Goal: Task Accomplishment & Management: Manage account settings

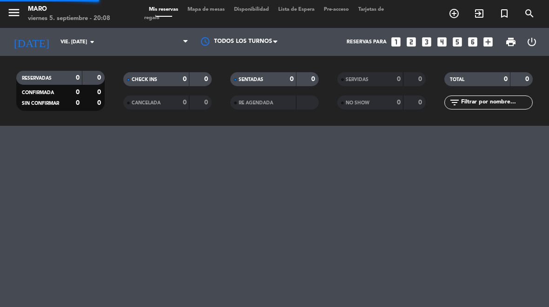
select select "es"
select select "dinner"
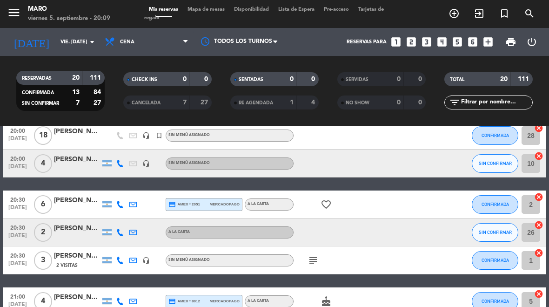
scroll to position [49, 0]
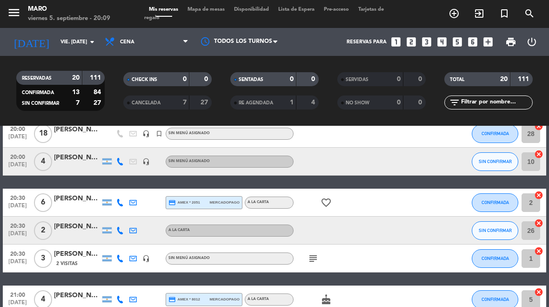
click at [506, 261] on button "CONFIRMADA" at bounding box center [495, 258] width 47 height 19
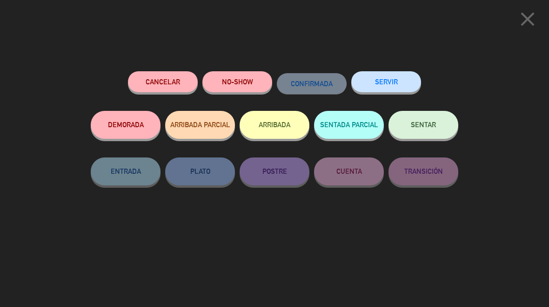
click at [529, 22] on icon "close" at bounding box center [527, 18] width 23 height 23
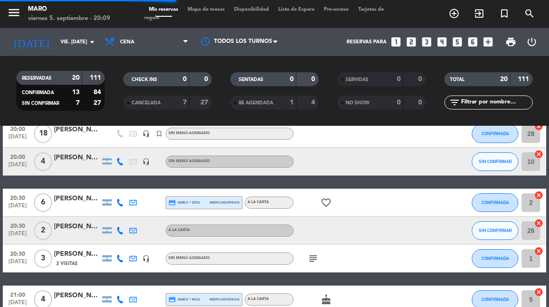
select select "dinner"
click at [494, 164] on button "SIN CONFIRMAR" at bounding box center [495, 161] width 47 height 19
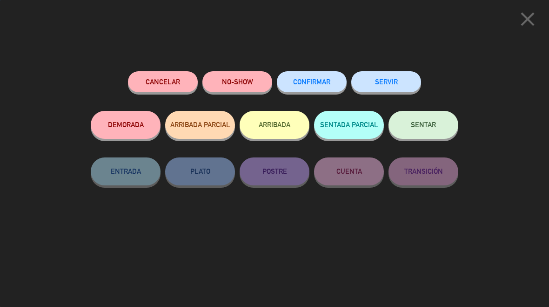
click at [317, 81] on span "CONFIRMAR" at bounding box center [311, 82] width 37 height 8
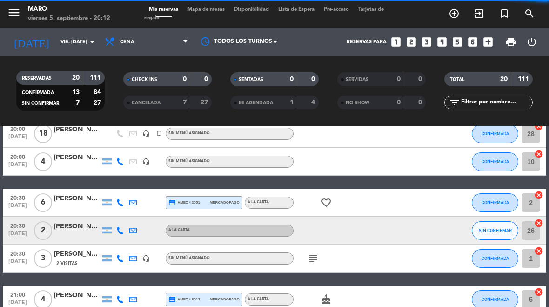
select select "dinner"
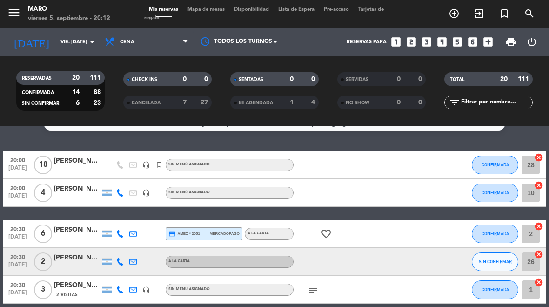
scroll to position [10, 0]
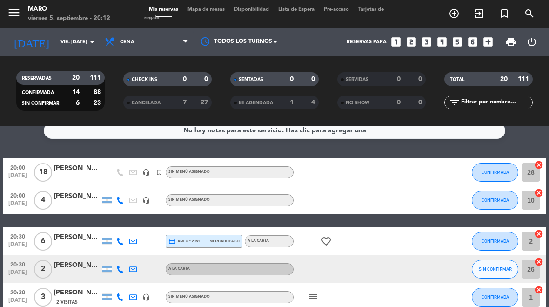
click at [204, 12] on span "Mapa de mesas" at bounding box center [206, 9] width 47 height 5
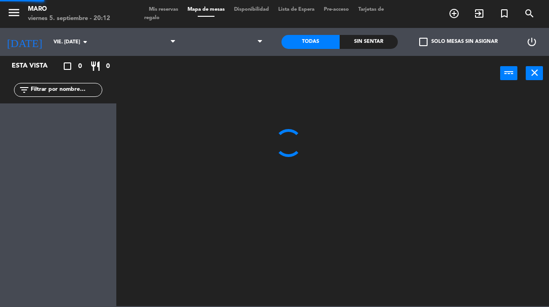
select select "dinner"
select select
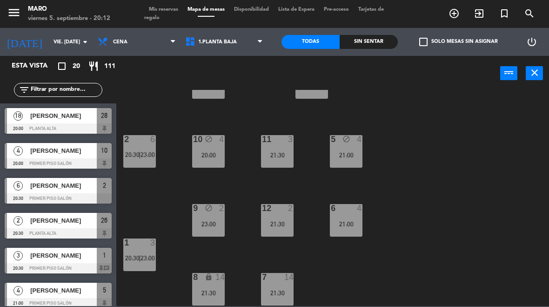
scroll to position [40, 0]
click at [215, 227] on div "23:00" at bounding box center [208, 224] width 33 height 7
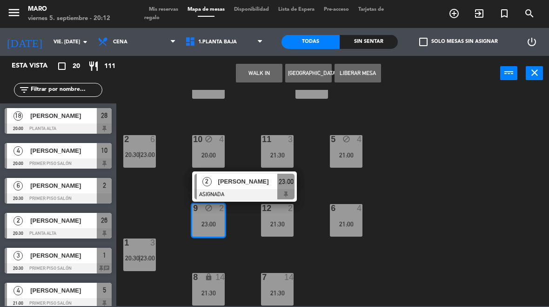
click at [466, 151] on div "3 lock 8 21:00 4 6 21:00 2 6 20:30 | 23:00 10 block 4 20:00 11 3 21:30 5 block …" at bounding box center [335, 198] width 427 height 216
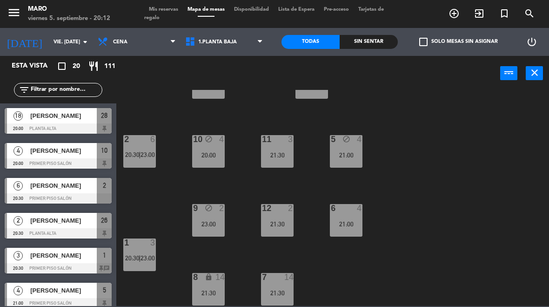
click at [285, 214] on div "12 2 21:30" at bounding box center [277, 220] width 33 height 33
click at [480, 154] on div "3 lock 8 21:00 4 6 21:00 2 6 20:30 | 23:00 10 block 4 20:00 11 3 21:30 5 block …" at bounding box center [335, 198] width 427 height 216
click at [164, 12] on span "Mis reservas" at bounding box center [163, 9] width 39 height 5
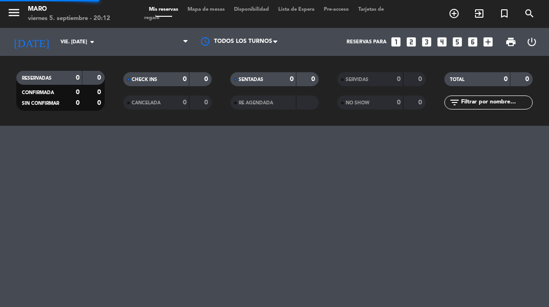
select select "dinner"
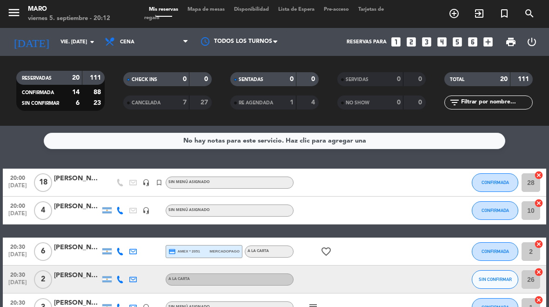
click at [216, 9] on span "Mapa de mesas" at bounding box center [206, 9] width 47 height 5
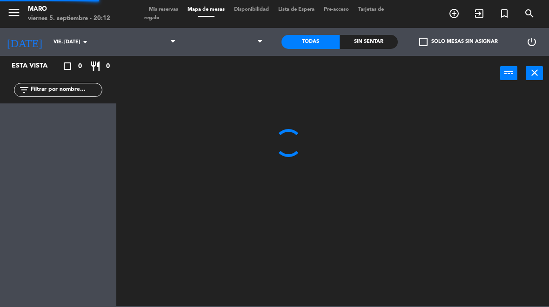
select select "dinner"
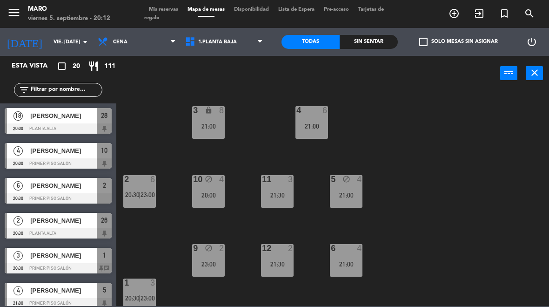
click at [212, 200] on div "10 block 4 20:00" at bounding box center [208, 191] width 33 height 33
click at [462, 150] on div "3 lock 8 21:00 4 6 21:00 2 6 20:30 | 23:00 10 block 4 20:00 11 3 21:30 5 block …" at bounding box center [335, 198] width 427 height 216
click at [202, 264] on div "23:00" at bounding box center [208, 264] width 33 height 7
click at [454, 163] on div "3 lock 8 21:00 4 6 21:00 2 6 20:30 | 23:00 10 block 4 20:00 11 3 21:30 5 block …" at bounding box center [335, 198] width 427 height 216
click at [193, 267] on div "9 block 2 23:00" at bounding box center [208, 260] width 33 height 33
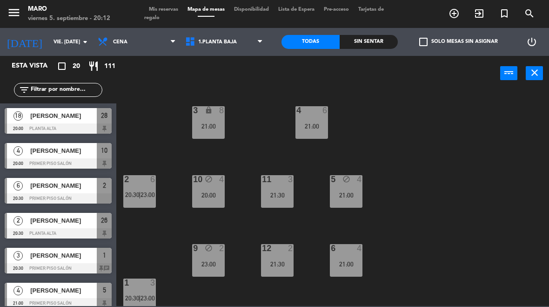
click at [457, 161] on div "3 lock 8 21:00 4 6 21:00 2 6 20:30 | 23:00 10 block 4 20:00 11 3 21:30 5 block …" at bounding box center [335, 198] width 427 height 216
click at [286, 185] on div "11 3 21:30" at bounding box center [277, 191] width 33 height 33
click at [466, 157] on div "3 lock 8 21:00 4 6 21:00 2 6 20:30 | 23:00 10 block 4 20:00 11 3 21:30 5 block …" at bounding box center [335, 198] width 427 height 216
click at [280, 254] on div "12 2 21:30" at bounding box center [277, 260] width 33 height 33
click at [474, 164] on div "3 lock 8 21:00 4 6 21:00 2 6 20:30 | 23:00 10 block 4 20:00 11 3 21:30 5 block …" at bounding box center [335, 198] width 427 height 216
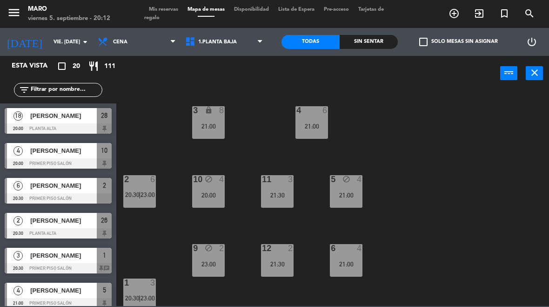
click at [355, 264] on div "21:00" at bounding box center [346, 264] width 33 height 7
click at [467, 143] on div "3 lock 8 21:00 4 6 21:00 2 6 20:30 | 23:00 10 block 4 20:00 11 3 21:30 5 block …" at bounding box center [335, 198] width 427 height 216
click at [358, 182] on div "4" at bounding box center [360, 179] width 6 height 8
click at [456, 121] on div "3 lock 8 21:00 4 6 21:00 2 6 20:30 | 23:00 10 block 4 20:00 11 3 21:30 5 block …" at bounding box center [335, 198] width 427 height 216
click at [314, 128] on div "21:00" at bounding box center [312, 126] width 33 height 7
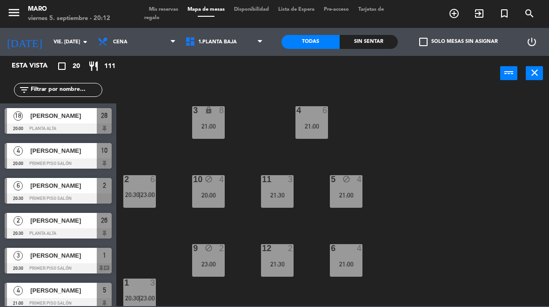
click at [432, 98] on div "3 lock 8 21:00 4 6 21:00 2 6 20:30 | 23:00 10 block 4 20:00 11 3 21:30 5 block …" at bounding box center [335, 198] width 427 height 216
click at [202, 129] on div "21:00" at bounding box center [208, 126] width 33 height 7
click at [431, 108] on div "3 lock 8 21:00 4 6 21:00 2 6 20:30 | 23:00 10 block 4 20:00 11 3 21:30 5 block …" at bounding box center [335, 198] width 427 height 216
click at [132, 198] on span "20:30" at bounding box center [132, 194] width 14 height 7
click at [397, 139] on div "3 lock 8 21:00 4 6 21:00 2 6 20:30 | 23:00 10 block 4 20:00 11 3 21:30 5 block …" at bounding box center [335, 198] width 427 height 216
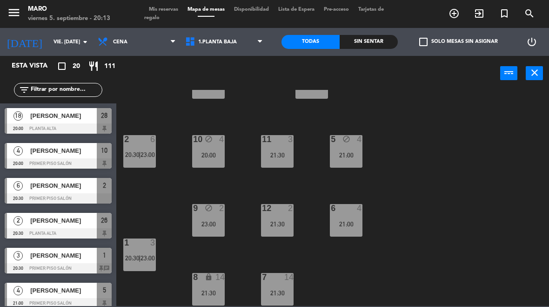
scroll to position [40, 0]
click at [242, 45] on select "1.Planta baja 2.Planta alta 3.Afuera" at bounding box center [225, 42] width 89 height 20
select select "3482"
select select
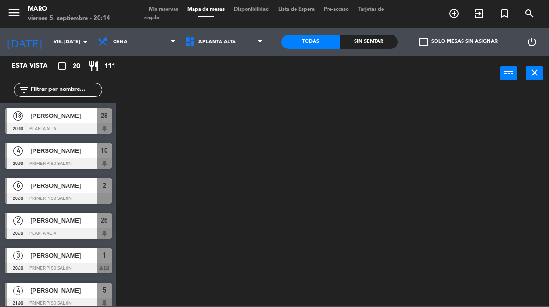
scroll to position [0, 0]
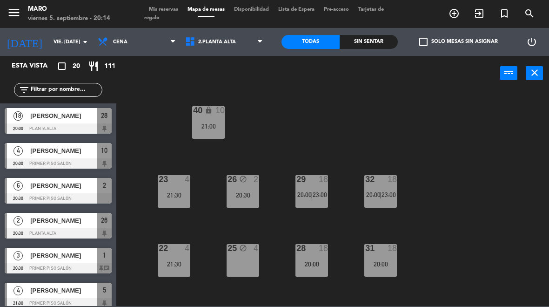
click at [494, 167] on div "40 lock 10 21:00 23 4 21:30 26 block 2 20:30 29 18 20:00 | 23:00 32 18 20:00 | …" at bounding box center [335, 198] width 427 height 216
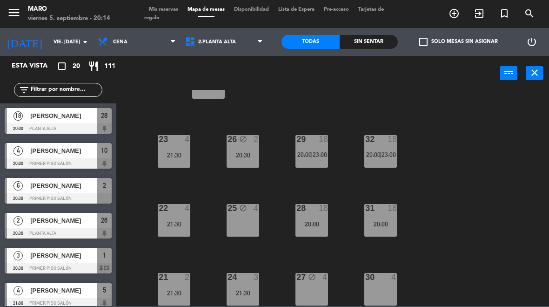
scroll to position [40, 0]
click at [182, 286] on div "21 2 21:30" at bounding box center [174, 289] width 33 height 33
click at [482, 141] on div "40 lock 10 21:00 23 4 21:30 26 block 2 20:30 29 18 20:00 | 23:00 32 18 20:00 | …" at bounding box center [335, 198] width 427 height 216
click at [167, 217] on div "22 4 21:30" at bounding box center [174, 220] width 33 height 33
click at [482, 141] on div "40 lock 10 21:00 23 4 21:30 26 block 2 20:30 29 18 20:00 | 23:00 32 18 20:00 | …" at bounding box center [335, 198] width 427 height 216
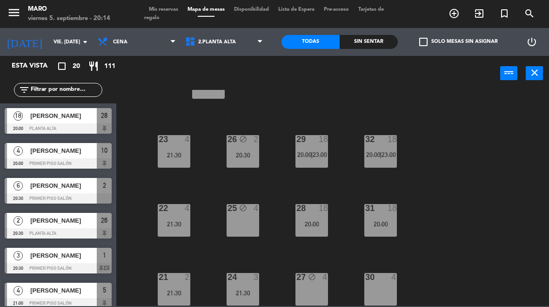
click at [166, 153] on div "21:30" at bounding box center [174, 155] width 33 height 7
click at [502, 148] on div "40 lock 10 21:00 23 4 21:30 26 block 2 20:30 29 18 20:00 | 23:00 32 18 20:00 | …" at bounding box center [335, 198] width 427 height 216
click at [159, 212] on div "22" at bounding box center [159, 208] width 0 height 8
click at [502, 139] on div "40 lock 10 21:00 23 4 21:30 26 block 2 20:30 29 18 20:00 | 23:00 32 18 20:00 | …" at bounding box center [335, 198] width 427 height 216
click at [161, 284] on div "21 2 21:30" at bounding box center [174, 289] width 33 height 33
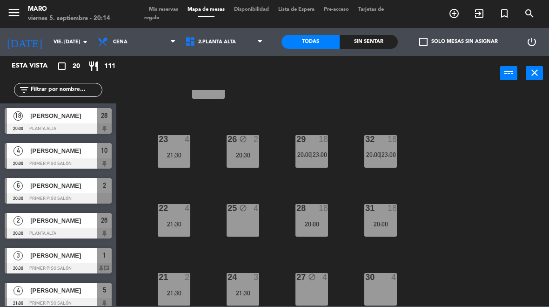
click at [504, 137] on div "40 lock 10 21:00 23 4 21:30 26 block 2 20:30 29 18 20:00 | 23:00 32 18 20:00 | …" at bounding box center [335, 198] width 427 height 216
click at [235, 292] on div "21:30" at bounding box center [243, 292] width 33 height 7
click at [475, 156] on div "40 lock 10 21:00 23 4 21:30 26 block 2 20:30 29 18 20:00 | 23:00 32 18 20:00 | …" at bounding box center [335, 198] width 427 height 216
click at [244, 160] on div "26 block 2 20:30" at bounding box center [243, 151] width 33 height 33
click at [509, 147] on div "40 lock 10 21:00 23 4 21:30 26 block 2 20:30 29 18 20:00 | 23:00 32 18 20:00 | …" at bounding box center [335, 198] width 427 height 216
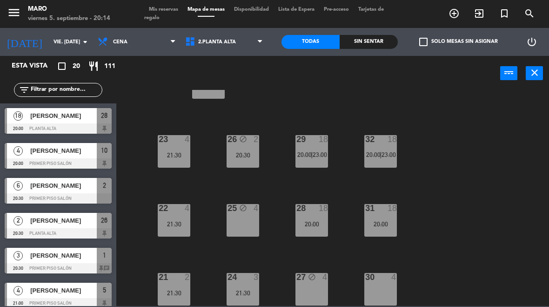
click at [330, 141] on div "18" at bounding box center [327, 139] width 15 height 8
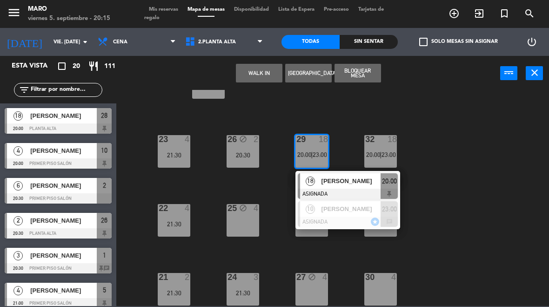
scroll to position [0, 0]
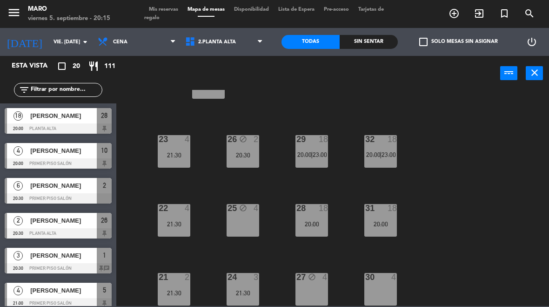
click at [510, 134] on div "40 lock 10 21:00 23 4 21:30 26 block 2 20:30 29 18 20:00 | 23:00 32 18 20:00 | …" at bounding box center [335, 198] width 427 height 216
click at [256, 40] on select "1.Planta baja 2.Planta alta 3.Afuera" at bounding box center [225, 42] width 89 height 20
click at [176, 10] on span "Mis reservas" at bounding box center [163, 9] width 39 height 5
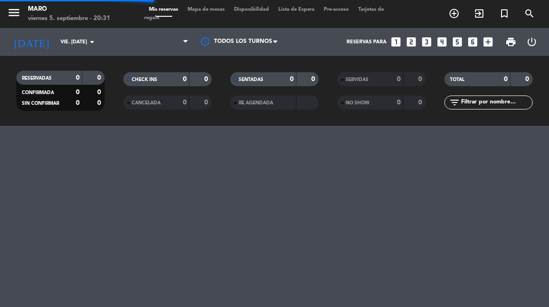
select select "dinner"
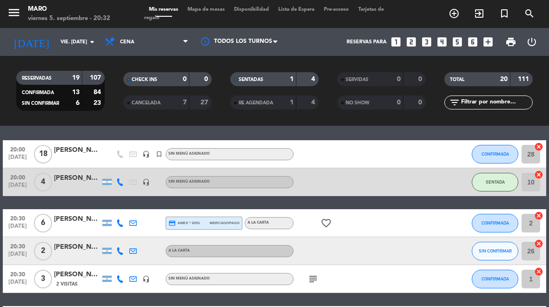
scroll to position [29, 0]
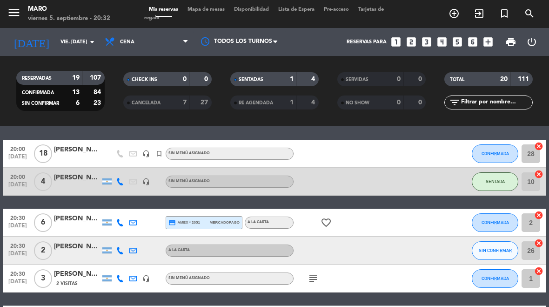
click at [331, 225] on icon "favorite_border" at bounding box center [326, 222] width 11 height 11
click at [494, 224] on span "CONFIRMADA" at bounding box center [495, 222] width 27 height 5
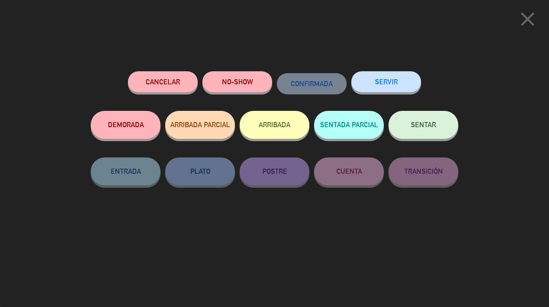
click at [444, 124] on button "SENTAR" at bounding box center [424, 125] width 70 height 28
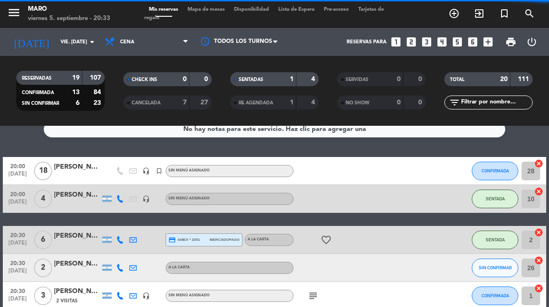
select select "dinner"
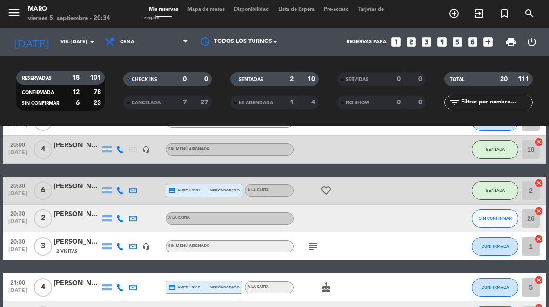
scroll to position [63, 0]
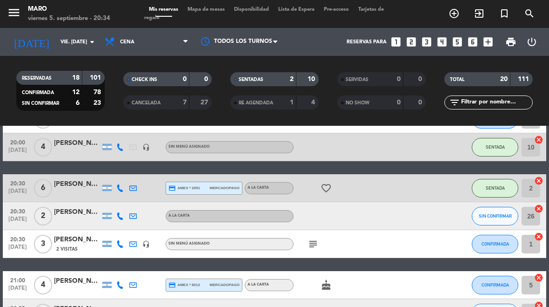
click at [505, 252] on button "CONFIRMADA" at bounding box center [495, 244] width 47 height 19
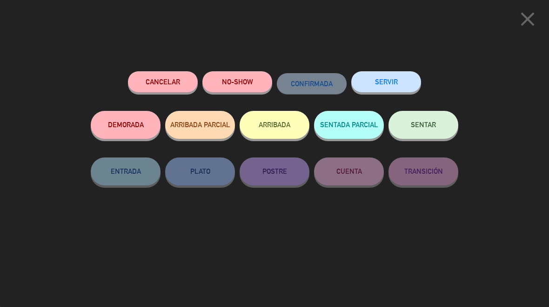
click at [439, 119] on button "SENTAR" at bounding box center [424, 125] width 70 height 28
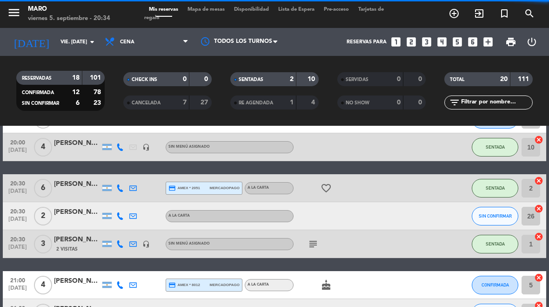
select select "dinner"
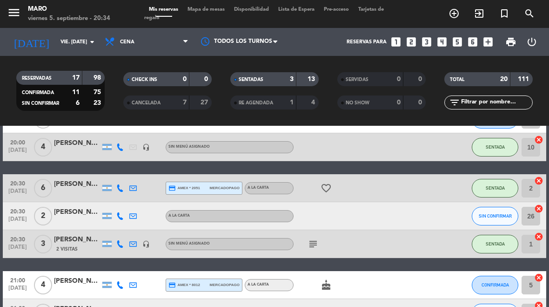
click at [311, 240] on icon "subject" at bounding box center [313, 243] width 11 height 11
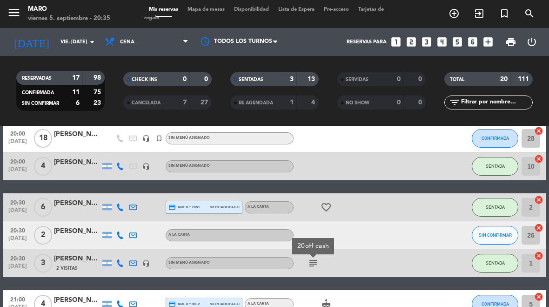
scroll to position [46, 0]
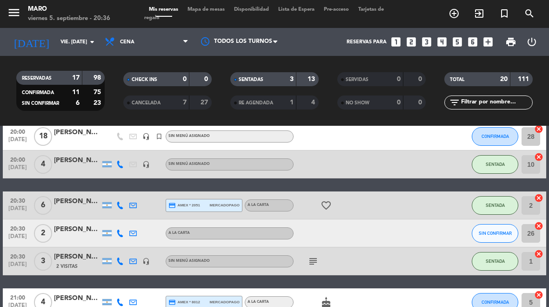
select select "dinner"
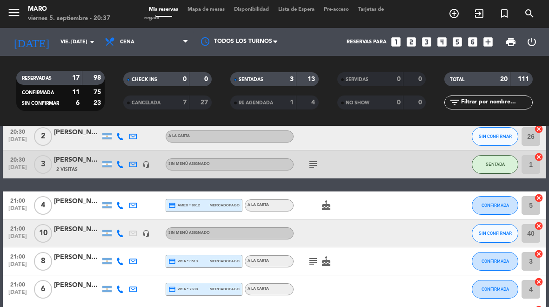
scroll to position [143, 0]
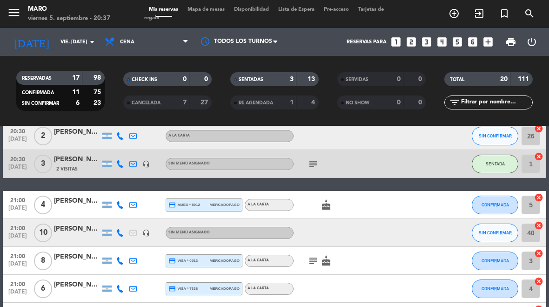
click at [326, 202] on icon "cake" at bounding box center [326, 204] width 11 height 11
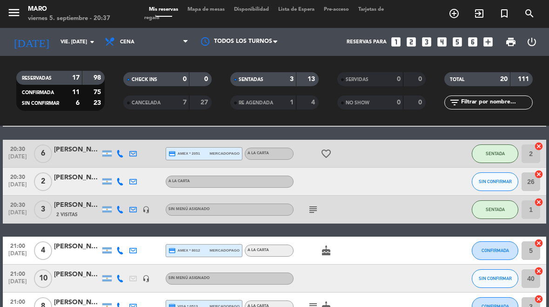
scroll to position [96, 0]
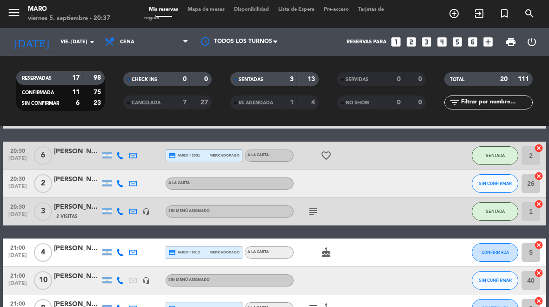
click at [220, 12] on span "Mapa de mesas" at bounding box center [206, 9] width 47 height 5
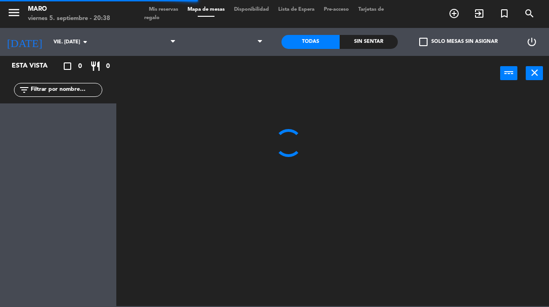
select select "dinner"
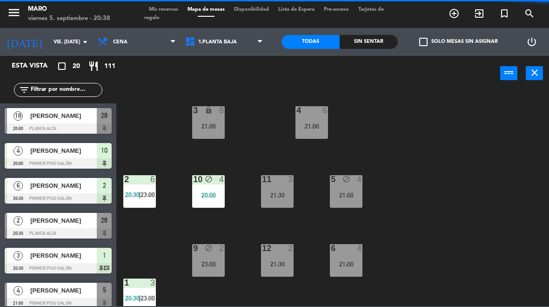
click at [259, 37] on select "1.Planta baja 2.Planta alta 3.Afuera" at bounding box center [225, 42] width 89 height 20
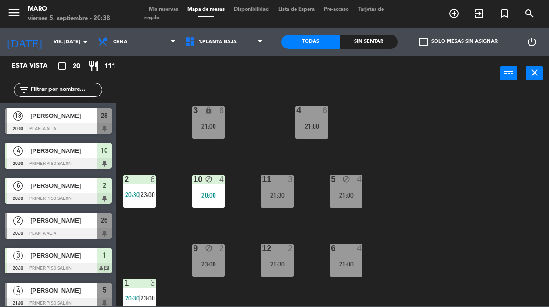
select select "3482"
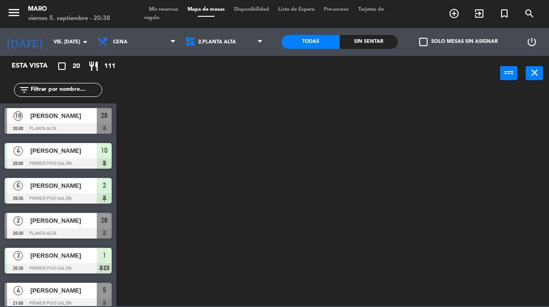
select select
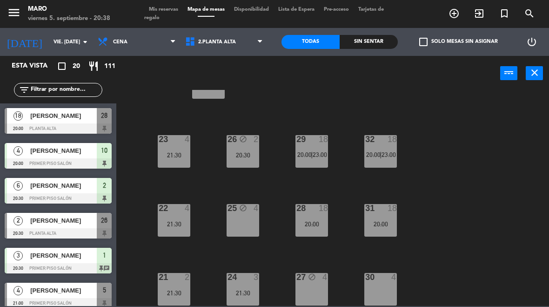
scroll to position [40, 0]
click at [246, 290] on div "21:30" at bounding box center [243, 292] width 33 height 7
click at [459, 108] on div "40 lock 10 21:00 23 4 21:30 26 block 2 20:30 29 18 20:00 | 23:00 32 18 20:00 | …" at bounding box center [335, 198] width 427 height 216
click at [259, 283] on div "24 3 21:30" at bounding box center [243, 289] width 33 height 33
click at [547, 156] on div "40 lock 10 21:00 23 4 21:30 26 block 2 20:30 29 18 20:00 | 23:00 32 18 20:00 | …" at bounding box center [335, 198] width 427 height 216
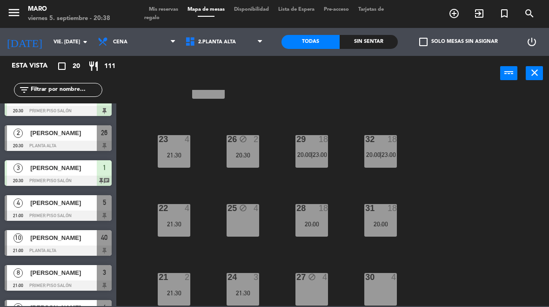
scroll to position [91, 0]
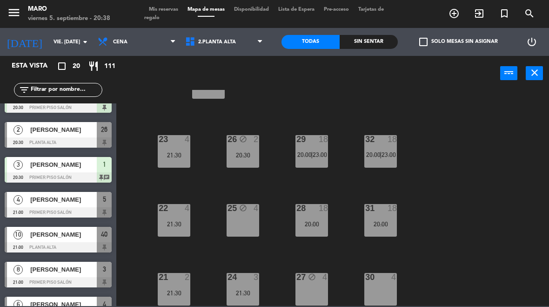
click at [166, 9] on span "Mis reservas" at bounding box center [163, 9] width 39 height 5
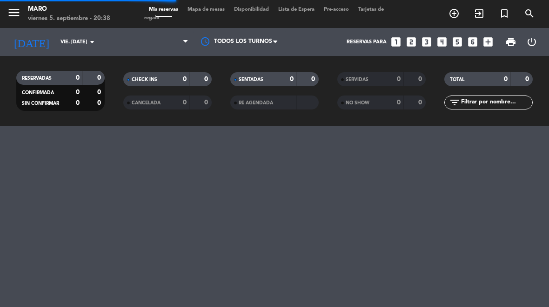
select select "dinner"
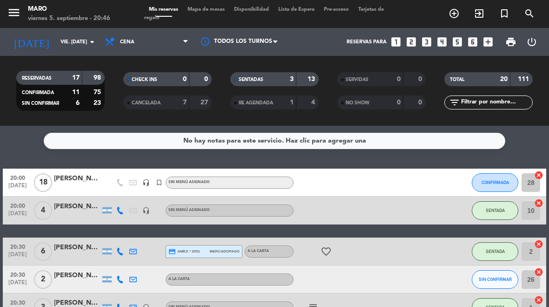
scroll to position [26, 0]
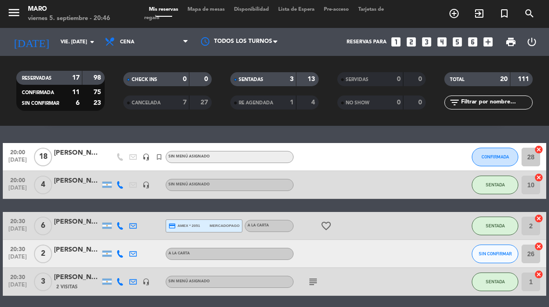
click at [218, 10] on span "Mapa de mesas" at bounding box center [206, 9] width 47 height 5
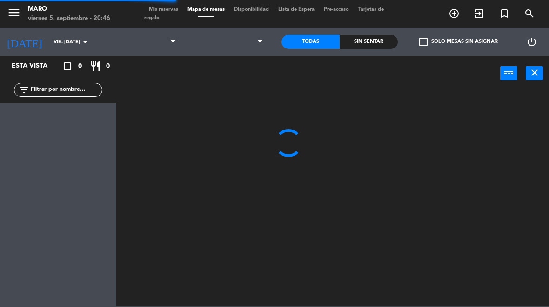
select select "dinner"
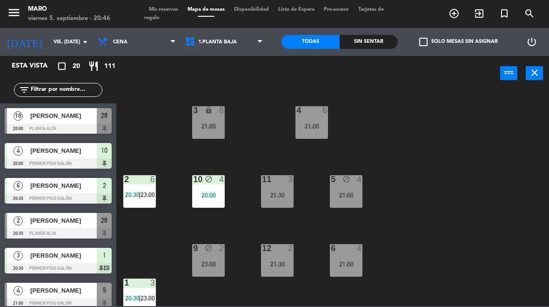
click at [339, 207] on div "5 block 4 21:00" at bounding box center [346, 191] width 33 height 33
click at [438, 164] on div "3 lock 8 21:00 4 6 21:00 2 6 20:30 | 23:00 10 block 4 20:00 11 3 21:30 5 block …" at bounding box center [335, 198] width 427 height 216
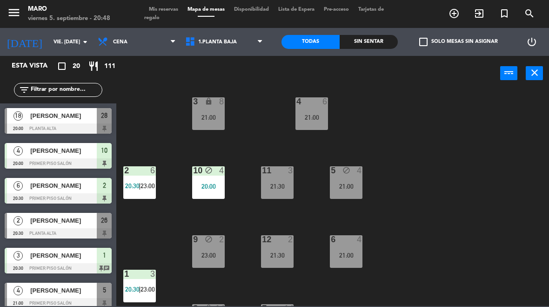
scroll to position [13, 0]
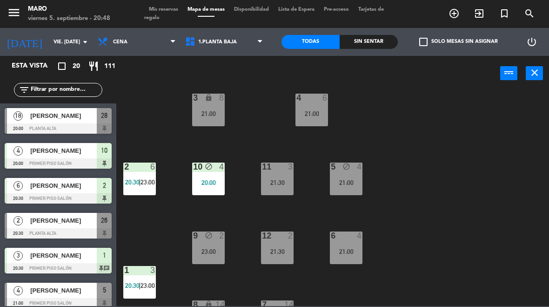
click at [437, 170] on div "3 lock 8 21:00 4 6 21:00 2 6 20:30 | 23:00 10 block 4 20:00 11 3 21:30 5 block …" at bounding box center [335, 198] width 427 height 216
click at [357, 256] on div "6 4 21:00" at bounding box center [346, 247] width 33 height 33
click at [476, 155] on div "3 lock 8 21:00 4 6 21:00 2 6 20:30 | 23:00 10 block 4 20:00 11 3 21:30 5 block …" at bounding box center [335, 198] width 427 height 216
click at [244, 40] on select "1.Planta baja 2.Planta alta 3.Afuera" at bounding box center [225, 42] width 89 height 20
select select "3482"
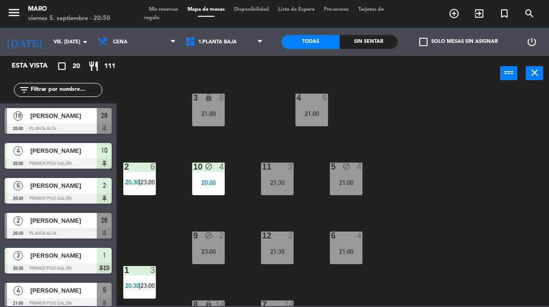
select select
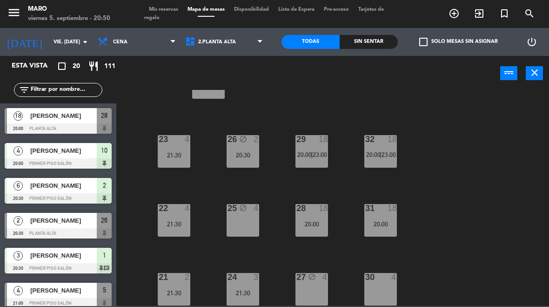
scroll to position [40, 0]
click at [255, 290] on div "21:30" at bounding box center [243, 292] width 33 height 7
click at [482, 169] on div "40 lock 10 21:00 23 4 21:30 26 block 2 20:30 29 18 20:00 | 23:00 32 18 20:00 | …" at bounding box center [335, 198] width 427 height 216
click at [245, 148] on div "26 block 2 20:30" at bounding box center [243, 151] width 33 height 33
click at [461, 129] on div "40 lock 10 21:00 23 4 21:30 26 block 2 20:30 29 18 20:00 | 23:00 32 18 20:00 | …" at bounding box center [335, 198] width 427 height 216
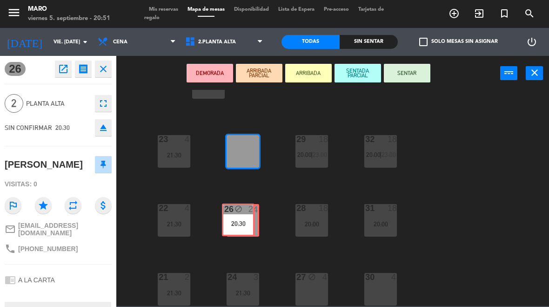
scroll to position [0, 0]
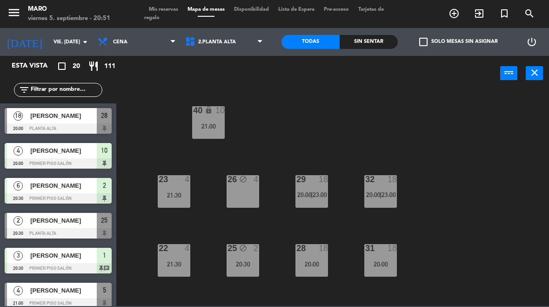
click at [319, 129] on div "40 lock 10 21:00 23 4 21:30 26 block 4 29 18 20:00 | 23:00 32 18 20:00 | 23:00 …" at bounding box center [335, 198] width 427 height 216
click at [246, 267] on div "20:30" at bounding box center [243, 264] width 33 height 7
click at [447, 148] on div "40 lock 10 21:00 23 4 21:30 26 block 4 29 18 20:00 | 23:00 32 18 20:00 | 23:00 …" at bounding box center [335, 198] width 427 height 216
click at [174, 7] on span "Mis reservas" at bounding box center [163, 9] width 39 height 5
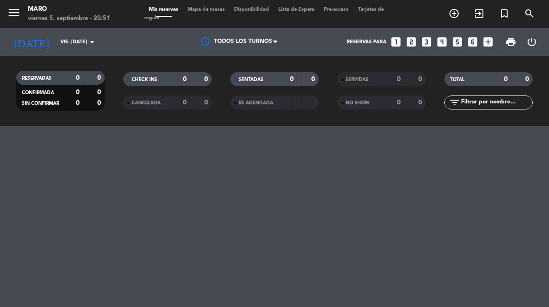
select select "dinner"
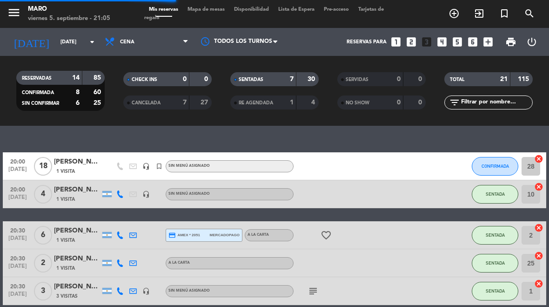
select select "es"
select select "dinner"
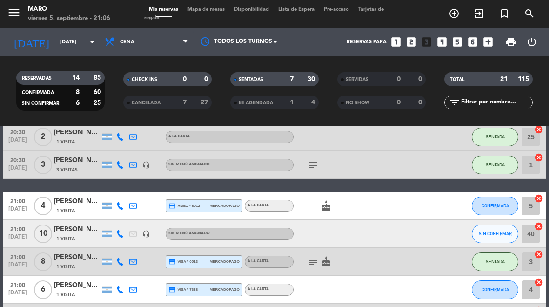
scroll to position [144, 0]
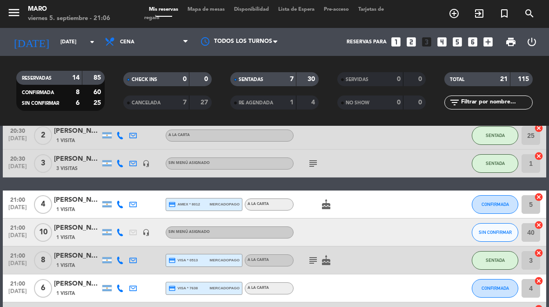
click at [504, 204] on span "CONFIRMADA" at bounding box center [495, 204] width 27 height 5
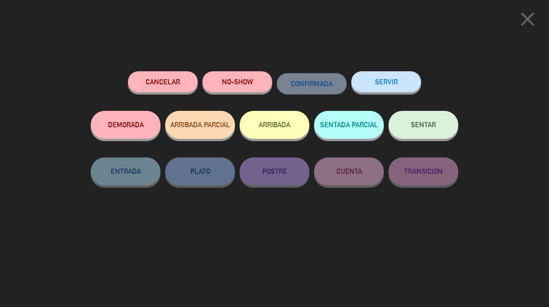
click at [433, 121] on span "SENTAR" at bounding box center [423, 125] width 25 height 8
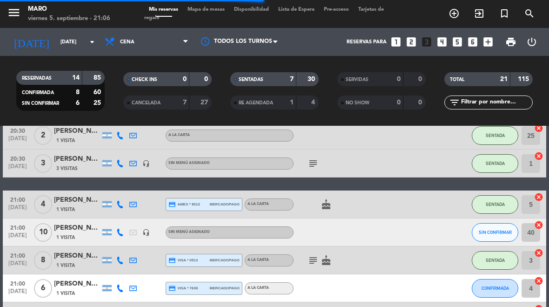
select select "dinner"
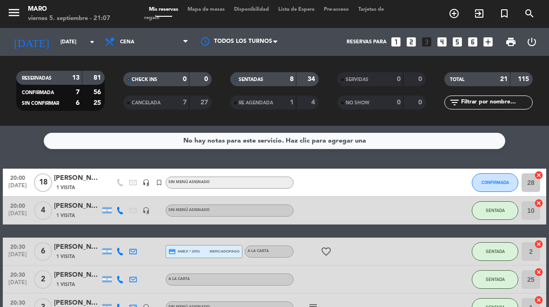
scroll to position [0, 0]
click at [533, 153] on div "No hay notas para este servicio. Haz clic para agregar una 20:00 [DATE] [PERSON…" at bounding box center [274, 216] width 549 height 181
click at [218, 10] on span "Mapa de mesas" at bounding box center [206, 9] width 47 height 5
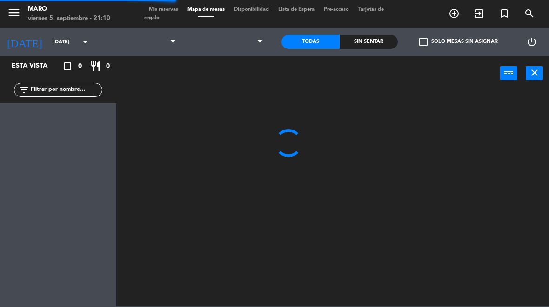
select select "dinner"
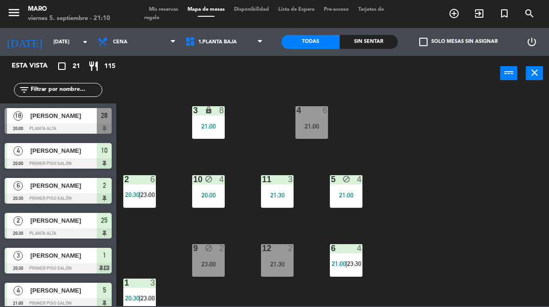
click at [260, 45] on select "1.Planta baja 2.Planta alta 3.Afuera" at bounding box center [225, 42] width 89 height 20
select select "3482"
select select
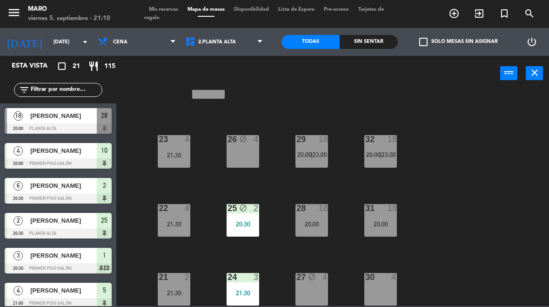
scroll to position [40, 0]
click at [176, 290] on div "21:30" at bounding box center [174, 292] width 33 height 7
click at [518, 188] on div "40 lock 10 21:00 23 4 21:30 26 block 4 29 18 20:00 | 23:00 32 18 20:00 | 23:00 …" at bounding box center [335, 198] width 427 height 216
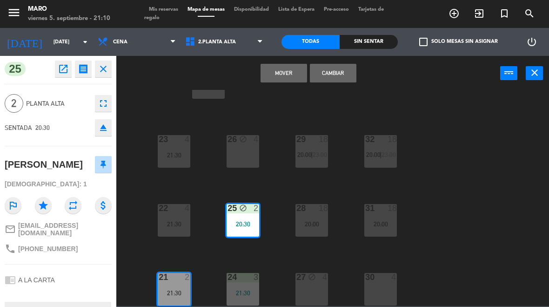
click at [348, 76] on button "Cambiar" at bounding box center [333, 73] width 47 height 19
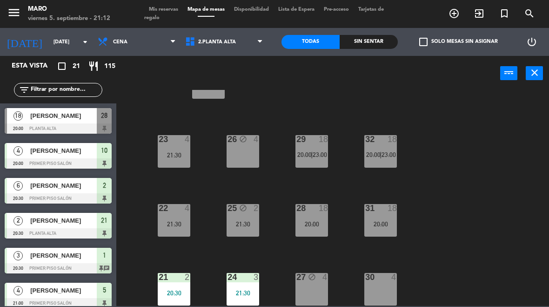
click at [163, 11] on span "Mis reservas" at bounding box center [163, 9] width 39 height 5
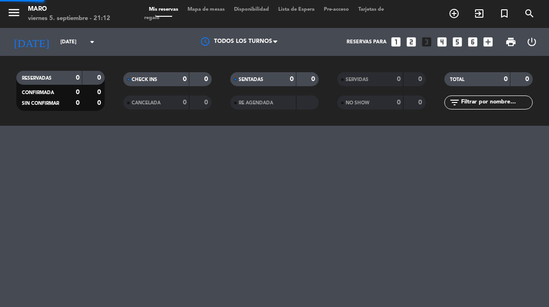
select select "dinner"
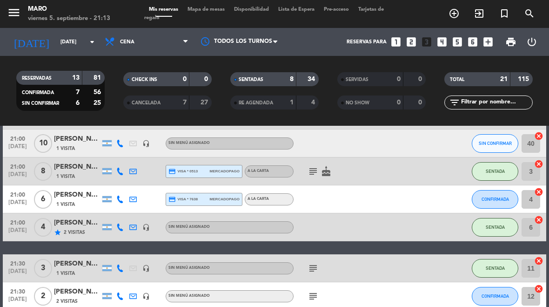
scroll to position [235, 0]
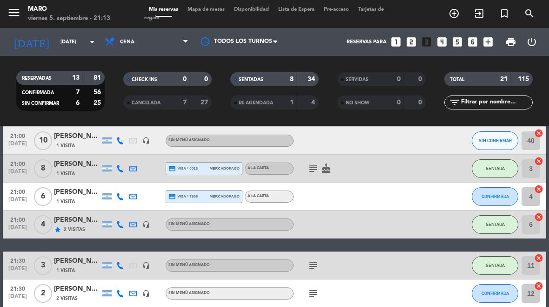
click at [499, 188] on button "CONFIRMADA" at bounding box center [495, 196] width 47 height 19
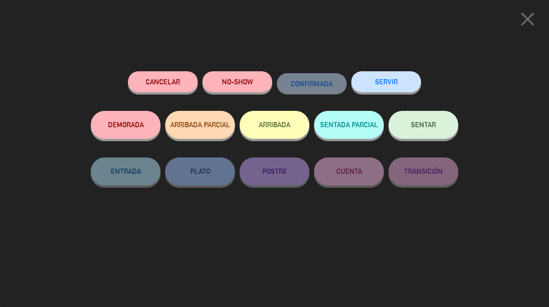
click at [430, 121] on span "SENTAR" at bounding box center [423, 125] width 25 height 8
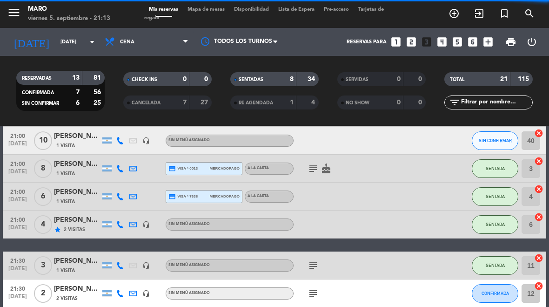
select select "dinner"
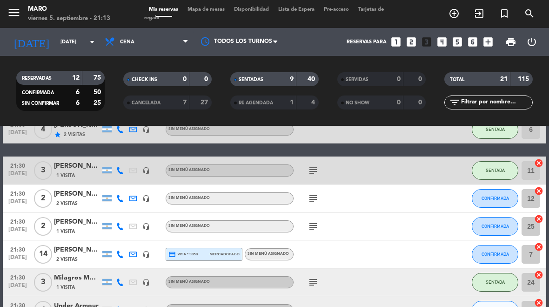
scroll to position [331, 0]
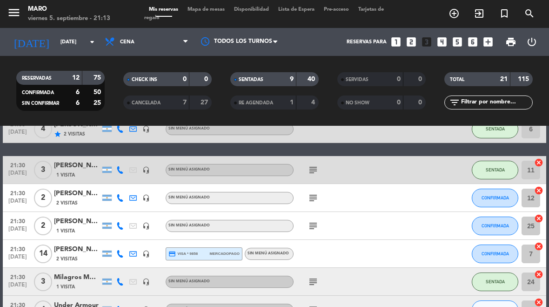
click at [501, 224] on span "CONFIRMADA" at bounding box center [495, 225] width 27 height 5
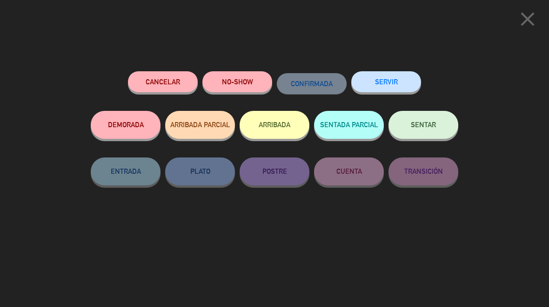
click at [452, 127] on button "SENTAR" at bounding box center [424, 125] width 70 height 28
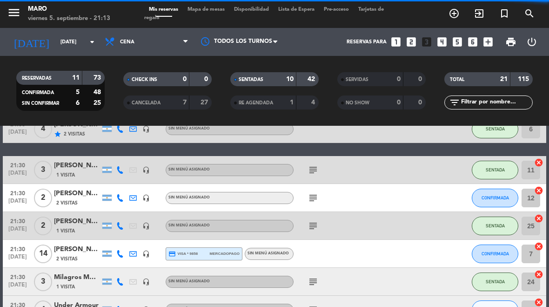
select select "dinner"
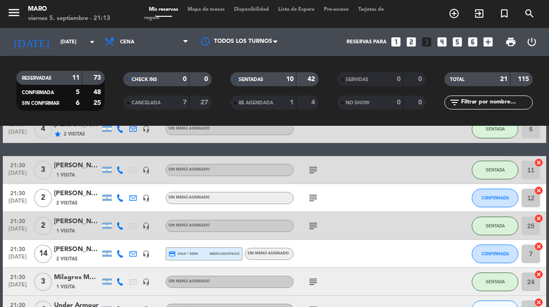
click at [313, 224] on icon "subject" at bounding box center [313, 225] width 11 height 11
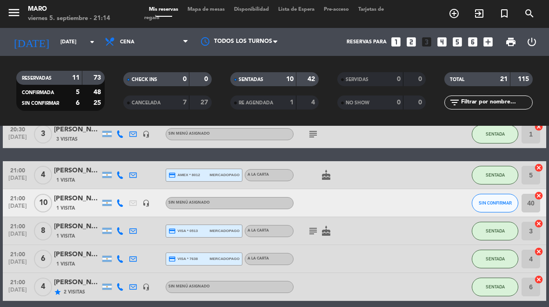
scroll to position [174, 0]
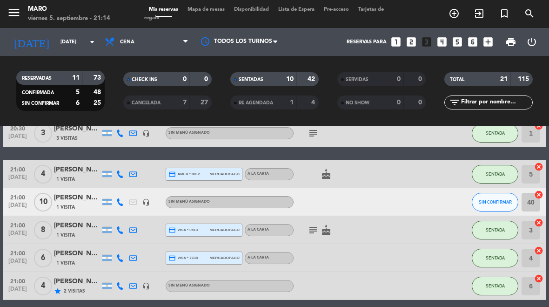
click at [310, 227] on icon "subject" at bounding box center [313, 229] width 11 height 11
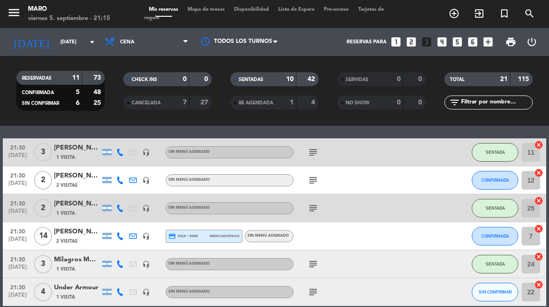
scroll to position [348, 0]
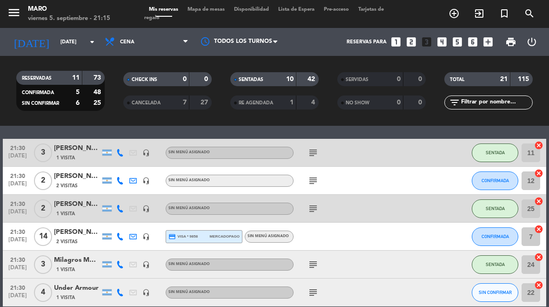
click at [318, 185] on icon "subject" at bounding box center [313, 180] width 11 height 11
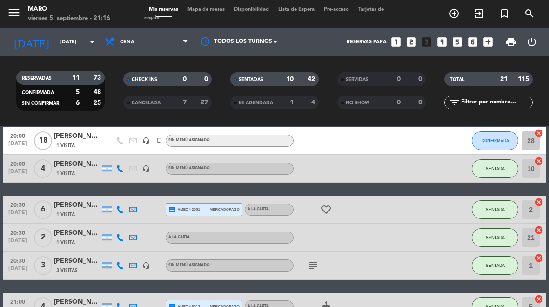
scroll to position [23, 0]
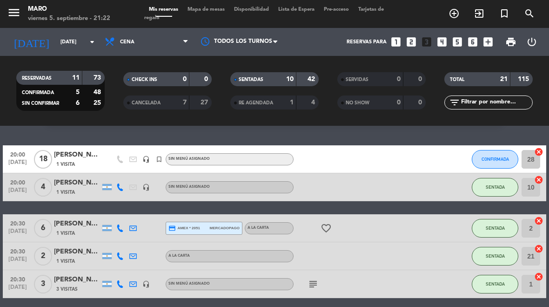
click at [327, 232] on icon "favorite_border" at bounding box center [326, 227] width 11 height 11
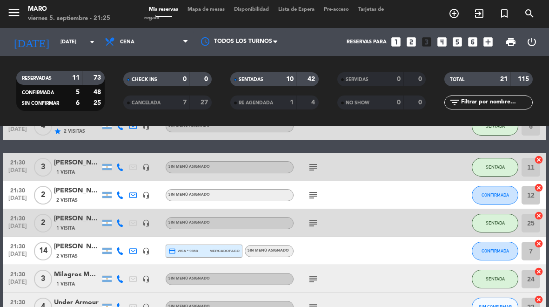
scroll to position [334, 0]
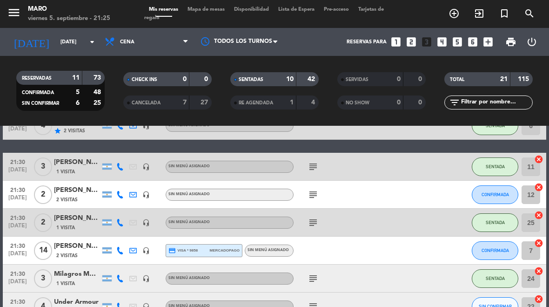
click at [495, 249] on span "CONFIRMADA" at bounding box center [495, 250] width 27 height 5
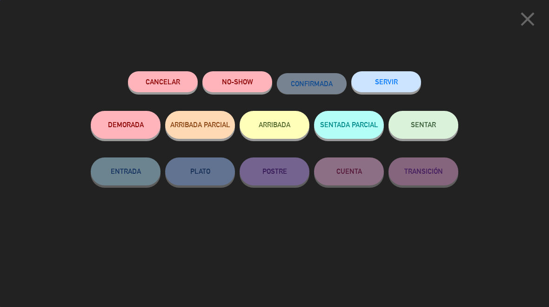
click at [431, 123] on span "SENTAR" at bounding box center [423, 125] width 25 height 8
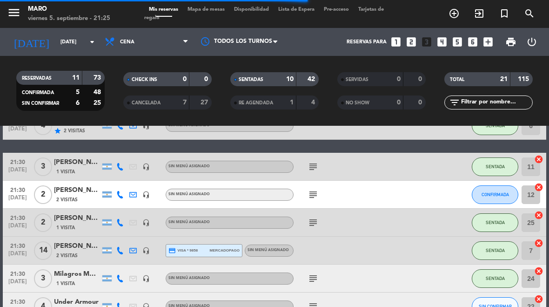
select select "dinner"
click at [307, 199] on span "subject" at bounding box center [313, 194] width 13 height 11
click at [310, 194] on icon "subject" at bounding box center [313, 194] width 11 height 11
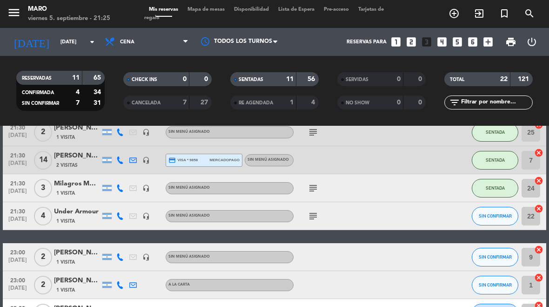
scroll to position [430, 0]
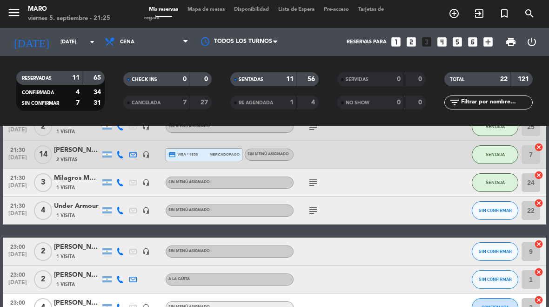
click at [308, 213] on icon "subject" at bounding box center [313, 210] width 11 height 11
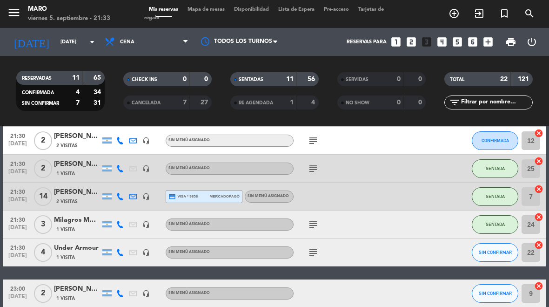
scroll to position [382, 0]
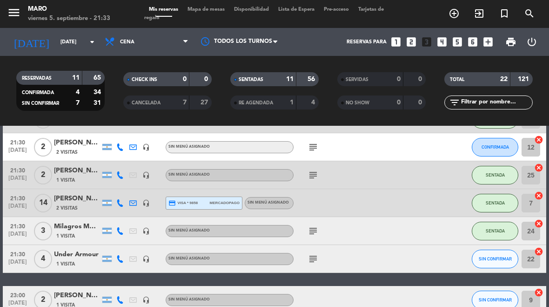
click at [9, 142] on span "21:30" at bounding box center [17, 141] width 23 height 11
click at [317, 148] on icon "subject" at bounding box center [313, 146] width 11 height 11
click at [147, 149] on icon "headset_mic" at bounding box center [145, 146] width 7 height 7
click at [71, 146] on div "[PERSON_NAME]" at bounding box center [77, 142] width 47 height 11
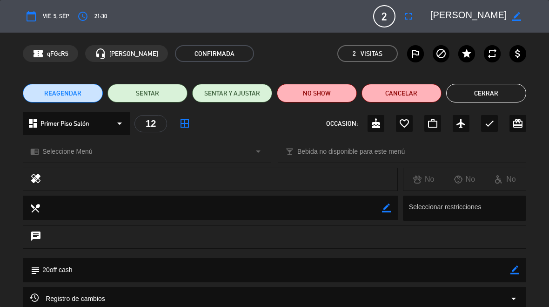
click at [489, 101] on button "Cerrar" at bounding box center [486, 93] width 80 height 19
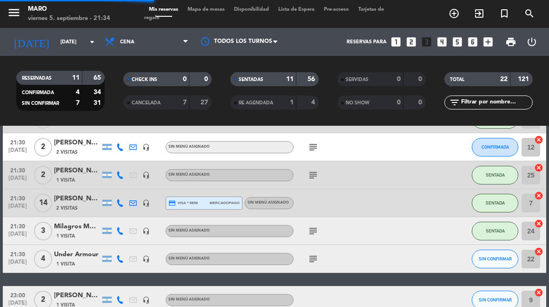
select select "dinner"
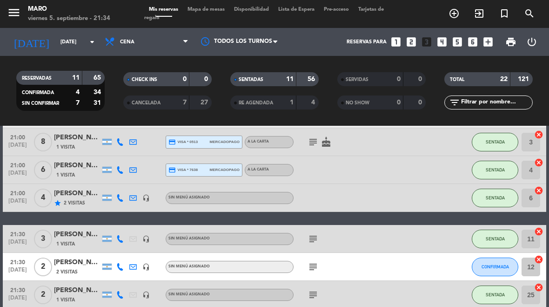
scroll to position [287, 0]
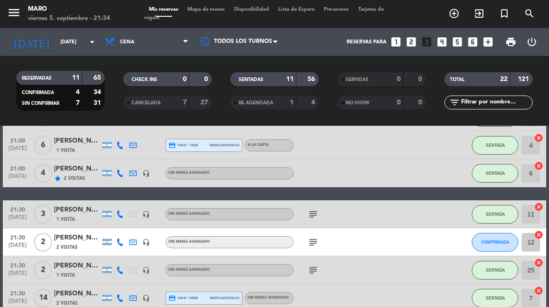
click at [81, 243] on div "2 Visitas" at bounding box center [77, 247] width 47 height 8
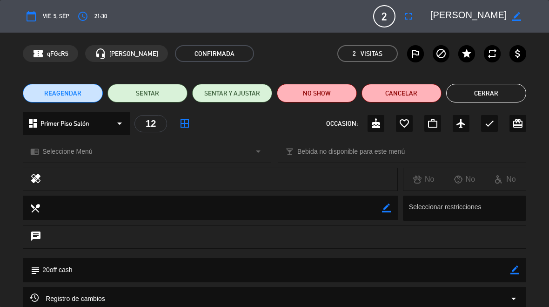
click at [470, 52] on icon "star" at bounding box center [466, 53] width 11 height 11
click at [459, 55] on label "star" at bounding box center [466, 53] width 17 height 17
click at [493, 15] on textarea at bounding box center [468, 16] width 77 height 17
click at [483, 14] on textarea at bounding box center [468, 16] width 77 height 17
click at [482, 16] on textarea at bounding box center [468, 16] width 77 height 17
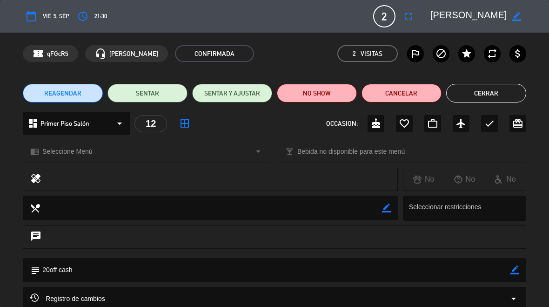
click at [518, 16] on icon "border_color" at bounding box center [516, 16] width 9 height 9
click at [520, 12] on icon at bounding box center [516, 16] width 9 height 9
click at [478, 99] on button "Cerrar" at bounding box center [486, 93] width 80 height 19
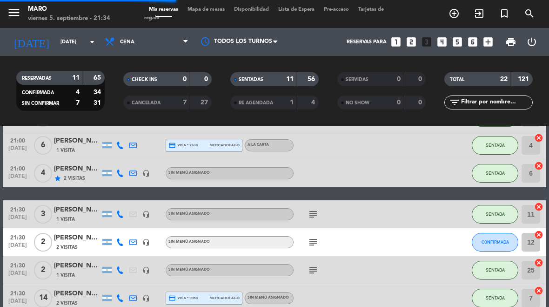
select select "dinner"
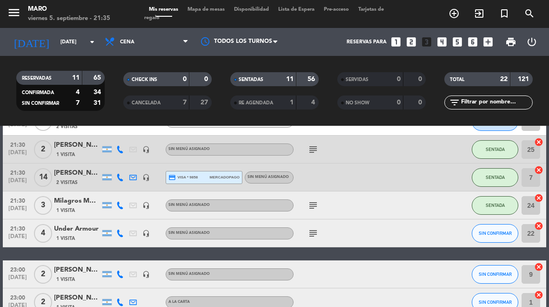
scroll to position [408, 0]
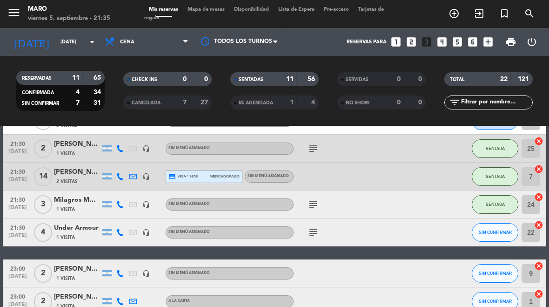
click at [142, 231] on icon "headset_mic" at bounding box center [145, 232] width 7 height 7
click at [310, 231] on icon "subject" at bounding box center [313, 232] width 11 height 11
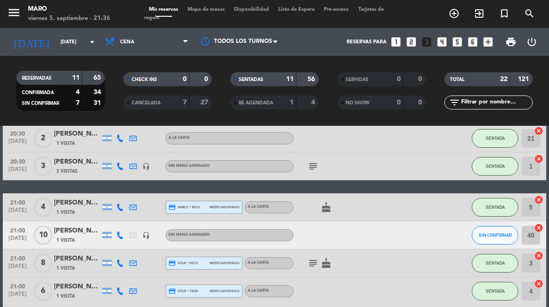
scroll to position [139, 0]
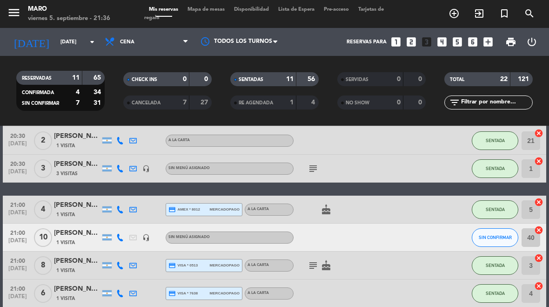
select select "dinner"
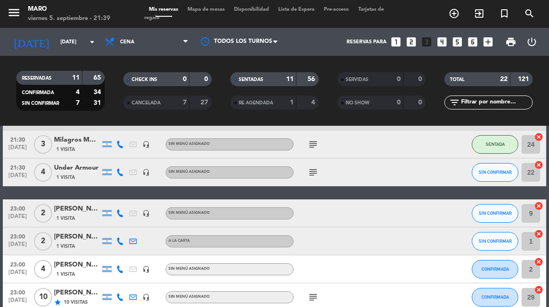
scroll to position [470, 0]
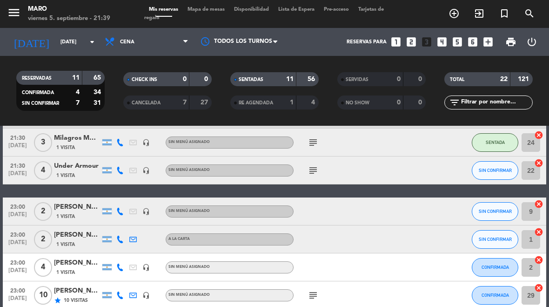
click at [316, 175] on icon "subject" at bounding box center [313, 170] width 11 height 11
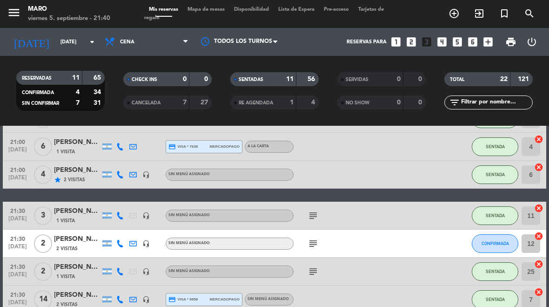
scroll to position [279, 0]
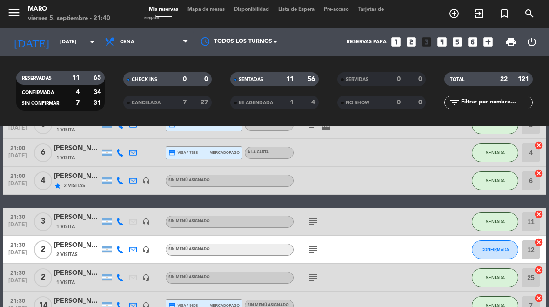
click at [500, 245] on button "CONFIRMADA" at bounding box center [495, 249] width 47 height 19
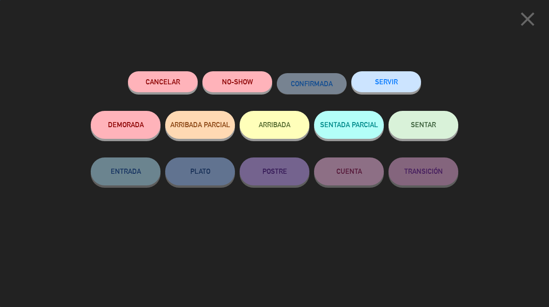
click at [417, 124] on span "SENTAR" at bounding box center [423, 125] width 25 height 8
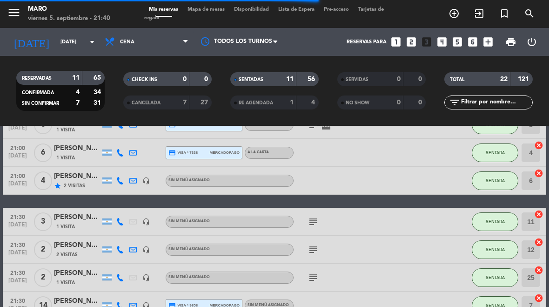
select select "dinner"
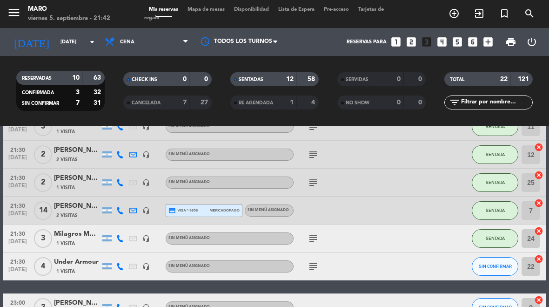
scroll to position [383, 0]
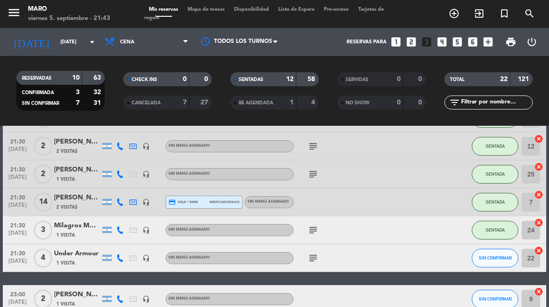
click at [192, 18] on div "Mis reservas Mapa de mesas Disponibilidad Lista de Espera Pre-acceso Tarjetas d…" at bounding box center [274, 14] width 261 height 17
click at [202, 2] on div "menu [PERSON_NAME][DATE] 5. septiembre - 21:43 Mis reservas Mapa de mesas Dispo…" at bounding box center [274, 14] width 549 height 28
click at [214, 8] on span "Mapa de mesas" at bounding box center [206, 9] width 47 height 5
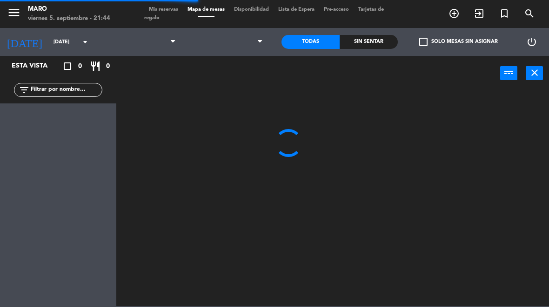
select select "dinner"
click at [259, 45] on select at bounding box center [225, 42] width 89 height 20
click at [254, 46] on select "1.Planta baja 2.Planta alta 3.Afuera" at bounding box center [225, 42] width 89 height 20
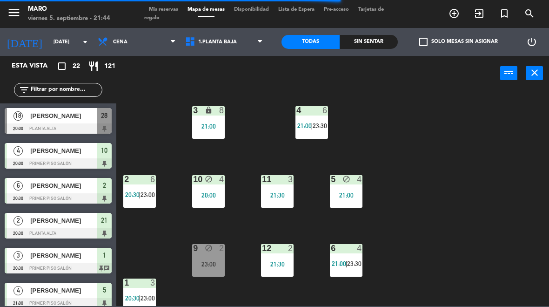
select select "3482"
select select
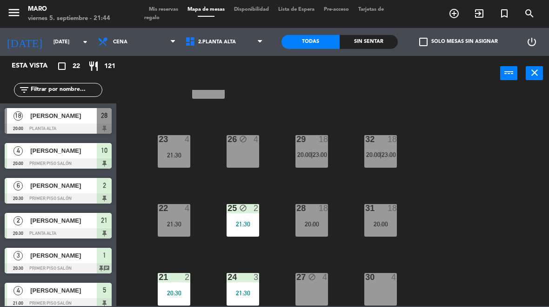
scroll to position [40, 0]
click at [165, 157] on div "21:30" at bounding box center [174, 155] width 33 height 7
click at [464, 209] on div "40 lock 10 21:00 23 4 21:30 26 block 4 29 18 20:00 | 23:00 32 18 20:00 | 23:00 …" at bounding box center [335, 198] width 427 height 216
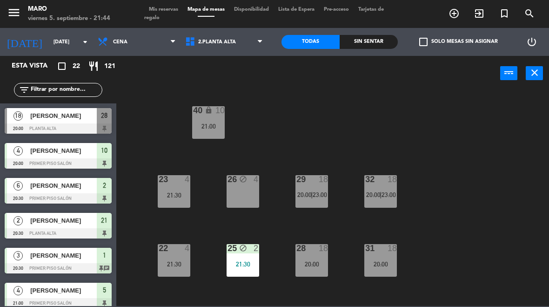
scroll to position [0, 0]
click at [163, 8] on span "Mis reservas" at bounding box center [163, 9] width 39 height 5
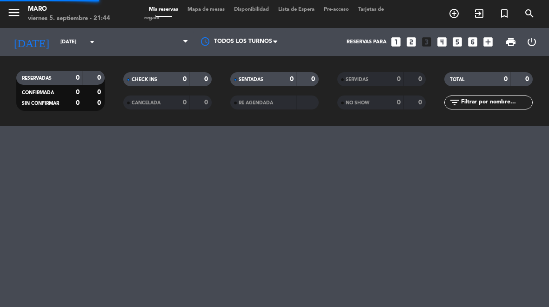
select select "dinner"
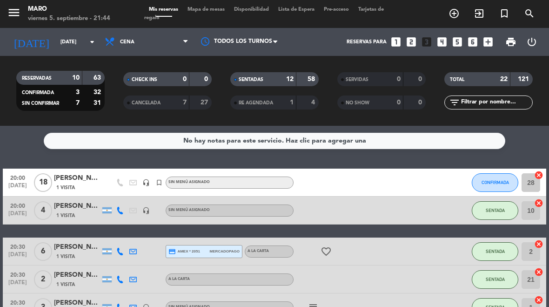
click at [494, 176] on button "CONFIRMADA" at bounding box center [495, 182] width 47 height 19
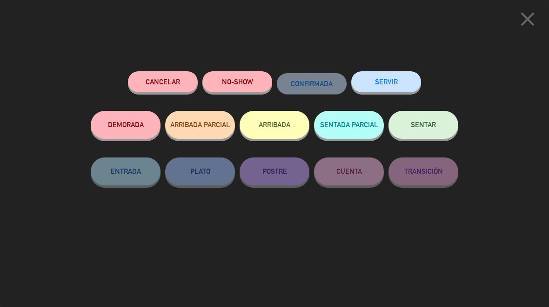
click at [421, 135] on button "SENTAR" at bounding box center [424, 125] width 70 height 28
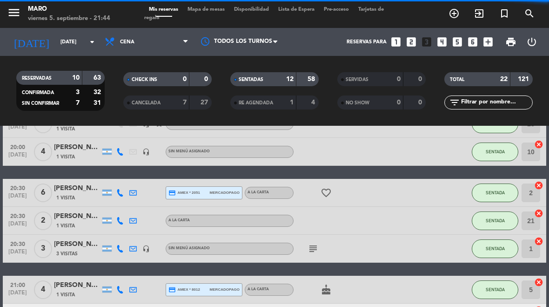
select select "dinner"
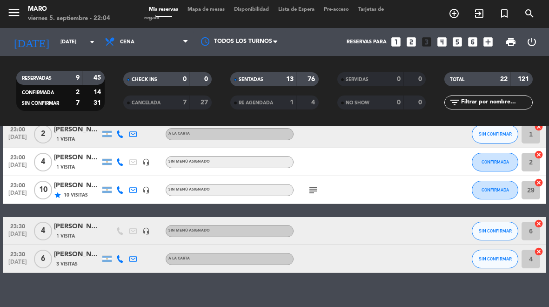
scroll to position [578, 0]
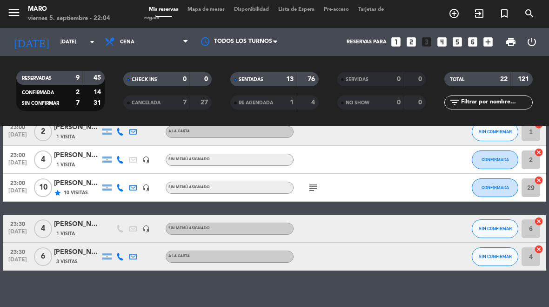
click at [489, 231] on span "SIN CONFIRMAR" at bounding box center [495, 228] width 33 height 5
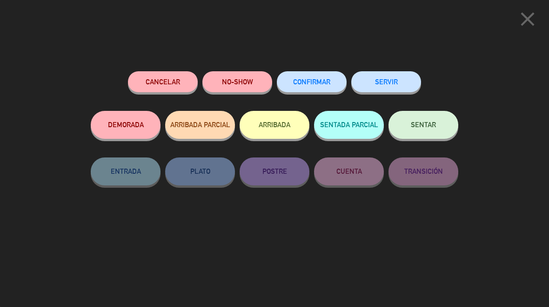
click at [427, 121] on span "SENTAR" at bounding box center [423, 125] width 25 height 8
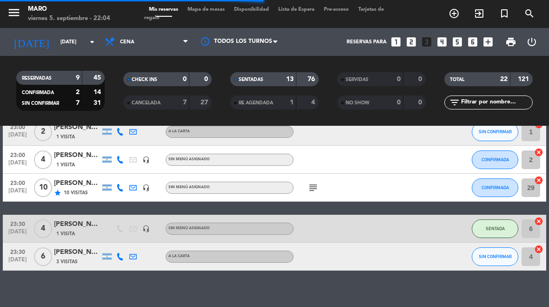
select select "dinner"
click at [536, 225] on icon "cancel" at bounding box center [538, 220] width 9 height 9
select select "dinner"
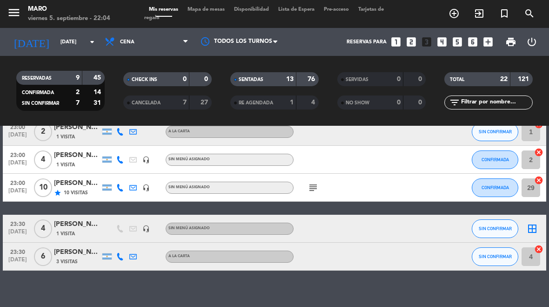
click at [211, 12] on span "Mapa de mesas" at bounding box center [206, 9] width 47 height 5
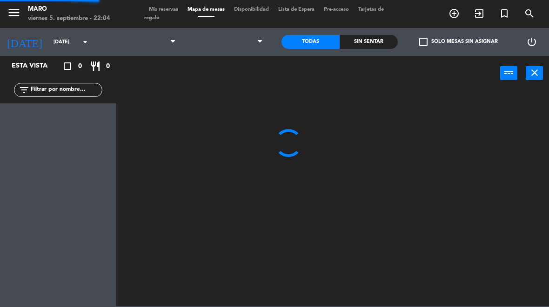
select select "dinner"
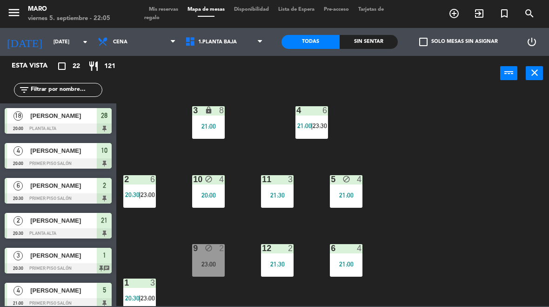
click at [242, 40] on select "1.Planta baja 2.Planta alta 3.Afuera" at bounding box center [225, 42] width 89 height 20
select select "3482"
select select
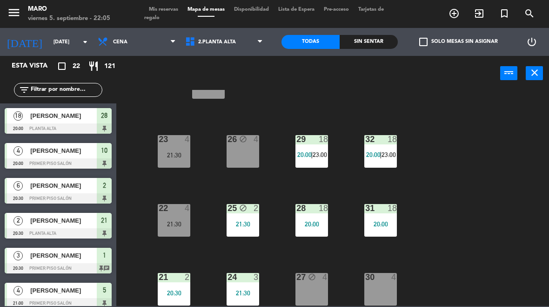
scroll to position [40, 0]
click at [317, 286] on div "27 block 4" at bounding box center [312, 289] width 33 height 33
click at [312, 278] on icon "block" at bounding box center [312, 277] width 8 height 8
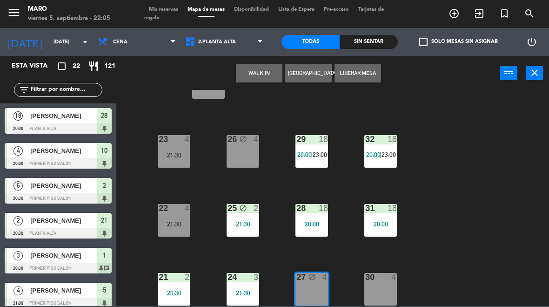
click at [361, 74] on button "Liberar Mesa" at bounding box center [358, 73] width 47 height 19
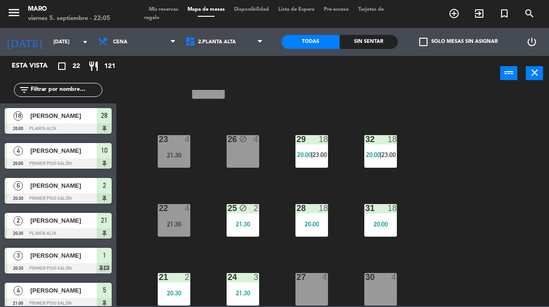
click at [208, 42] on select "1.Planta baja 2.Planta alta 3.Afuera" at bounding box center [225, 42] width 89 height 20
click at [163, 12] on span "Mis reservas" at bounding box center [163, 9] width 39 height 5
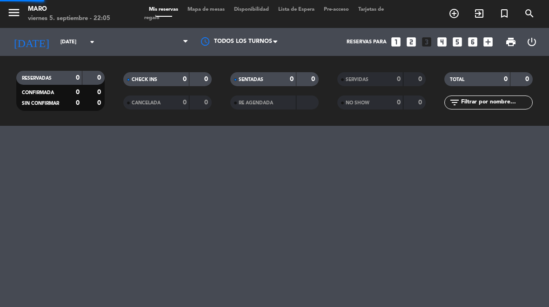
select select "dinner"
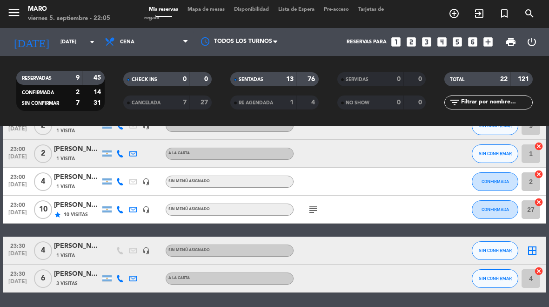
scroll to position [556, 0]
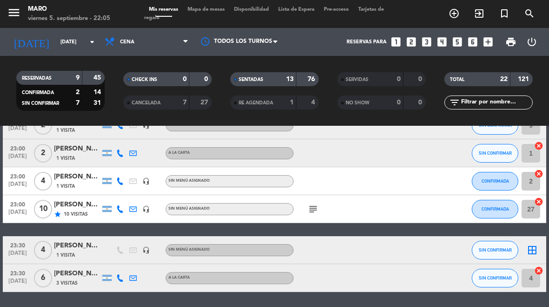
click at [531, 246] on icon "border_all" at bounding box center [532, 249] width 11 height 11
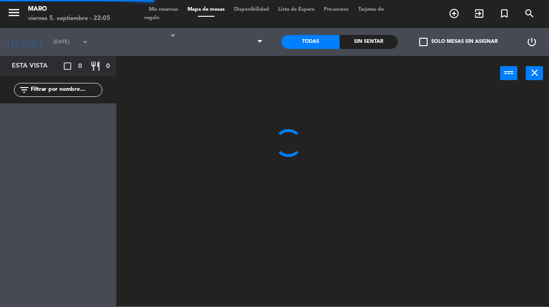
select select "dinner"
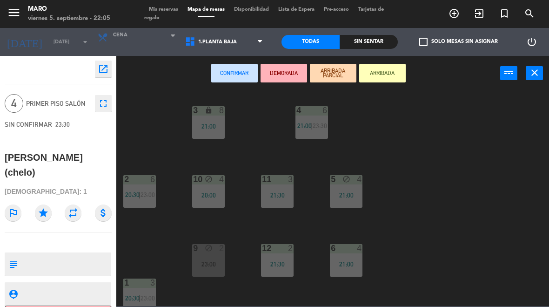
click at [250, 47] on select "1.Planta baja 2.Planta alta 3.Afuera" at bounding box center [225, 42] width 89 height 20
select select "3482"
select select
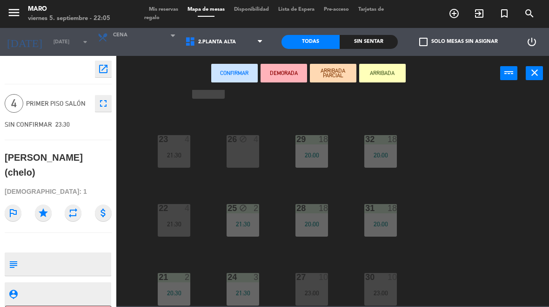
scroll to position [40, 0]
click at [312, 286] on div "27 10 23:00" at bounding box center [312, 289] width 33 height 33
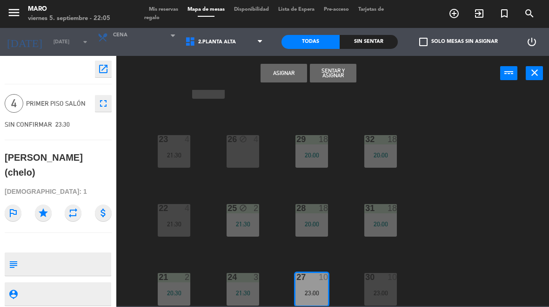
click at [333, 74] on button "Sentar y Asignar" at bounding box center [333, 73] width 47 height 19
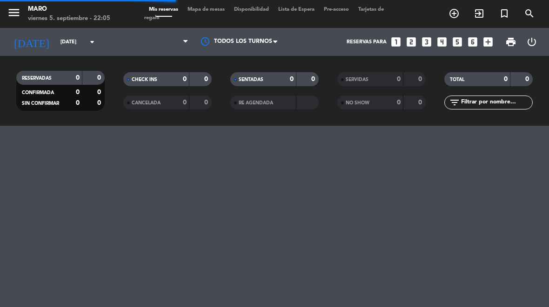
select select "dinner"
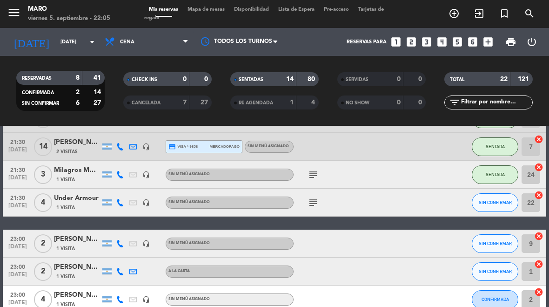
scroll to position [437, 0]
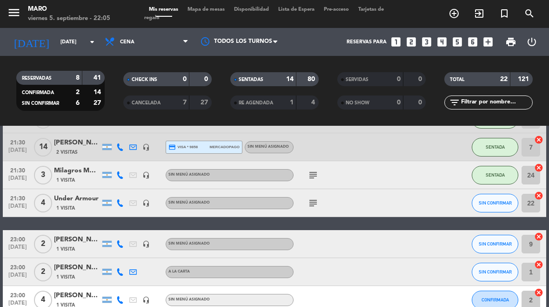
click at [498, 204] on span "SIN CONFIRMAR" at bounding box center [495, 202] width 33 height 5
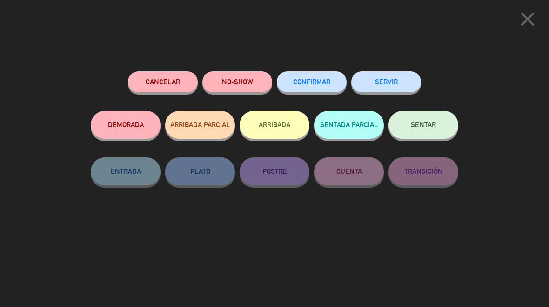
click at [433, 131] on button "SENTAR" at bounding box center [424, 125] width 70 height 28
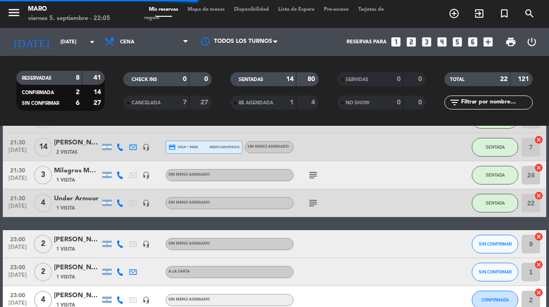
select select "dinner"
click at [494, 210] on button "SENTADA" at bounding box center [495, 203] width 47 height 19
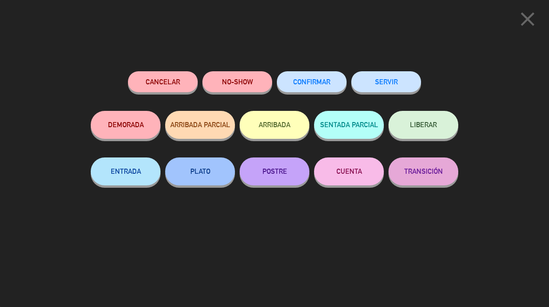
click at [526, 15] on icon "close" at bounding box center [527, 18] width 23 height 23
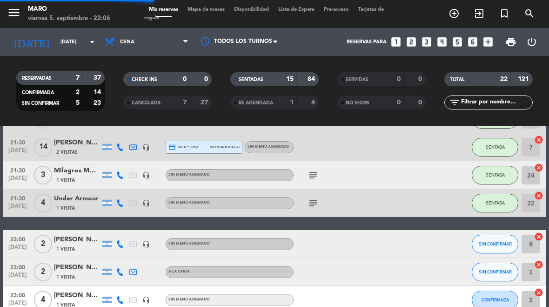
select select "dinner"
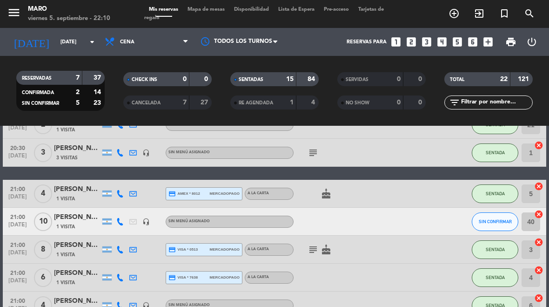
scroll to position [158, 0]
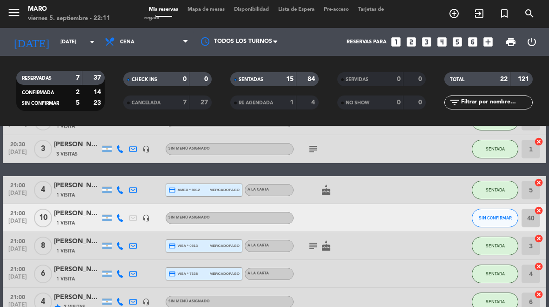
select select "dinner"
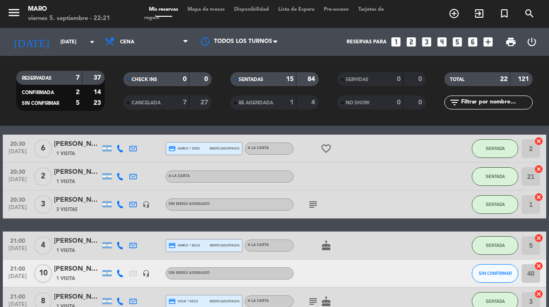
scroll to position [104, 0]
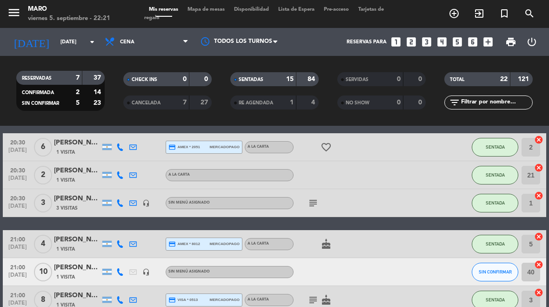
click at [310, 203] on icon "subject" at bounding box center [313, 202] width 11 height 11
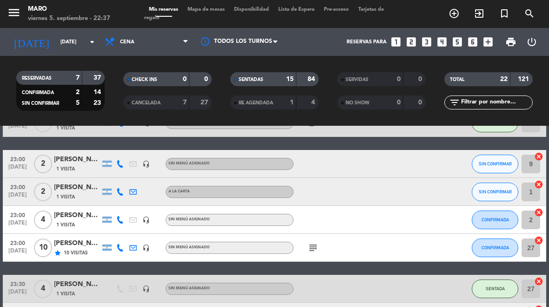
scroll to position [517, 0]
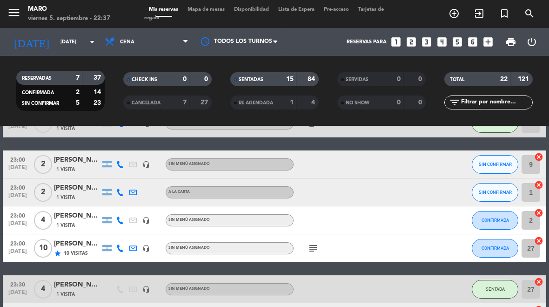
click at [147, 223] on icon "headset_mic" at bounding box center [145, 219] width 7 height 7
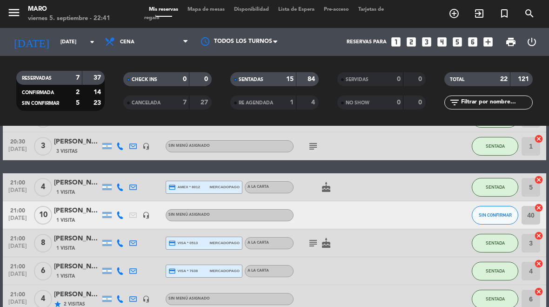
scroll to position [160, 0]
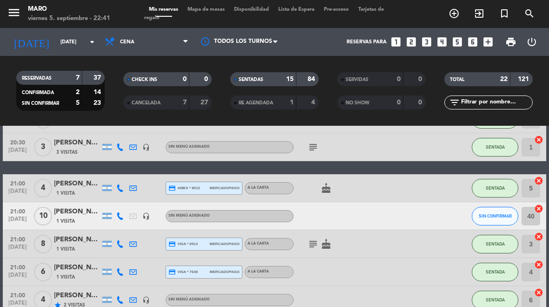
click at [324, 193] on icon "cake" at bounding box center [326, 187] width 11 height 11
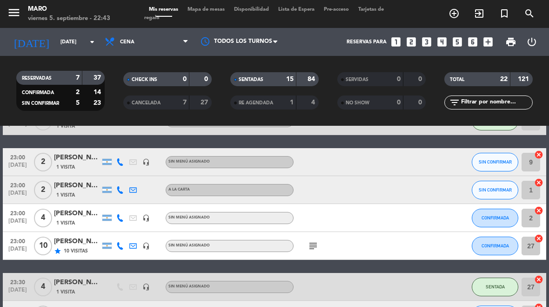
scroll to position [518, 0]
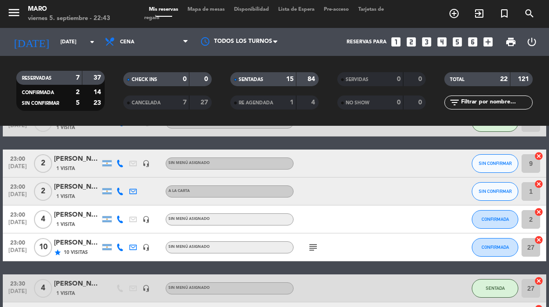
click at [208, 7] on span "Mapa de mesas" at bounding box center [206, 9] width 47 height 5
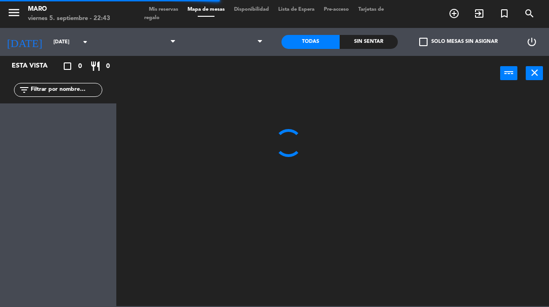
select select "dinner"
select select
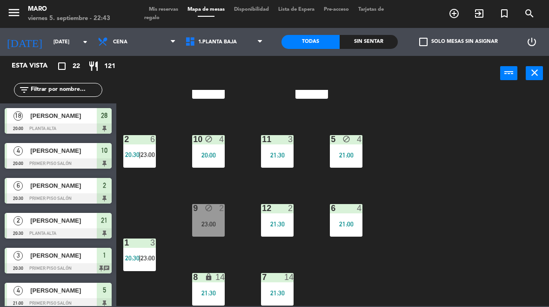
scroll to position [40, 0]
click at [163, 12] on span "Mis reservas" at bounding box center [163, 9] width 39 height 5
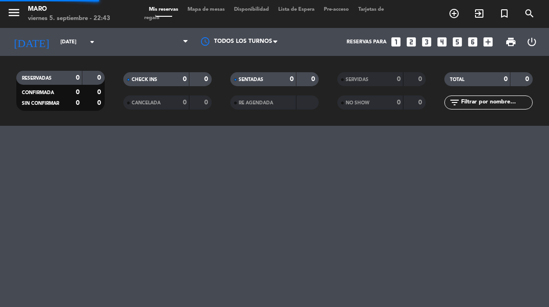
select select "dinner"
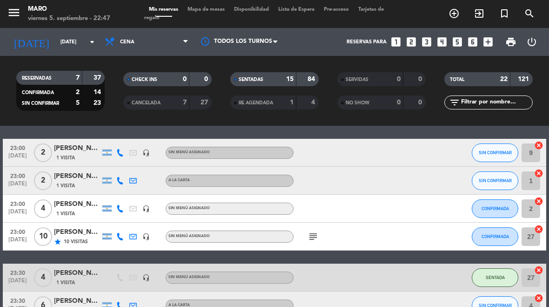
scroll to position [528, 0]
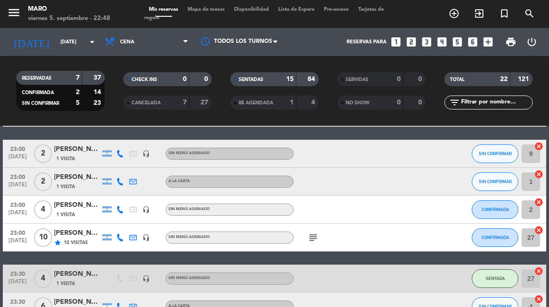
click at [314, 234] on icon "subject" at bounding box center [313, 237] width 11 height 11
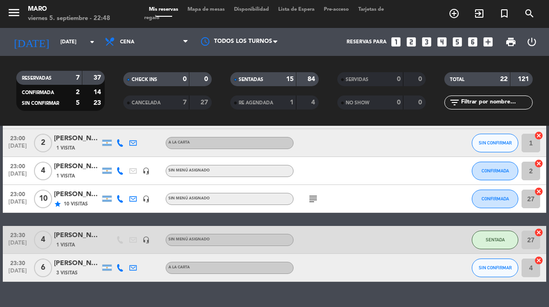
scroll to position [568, 0]
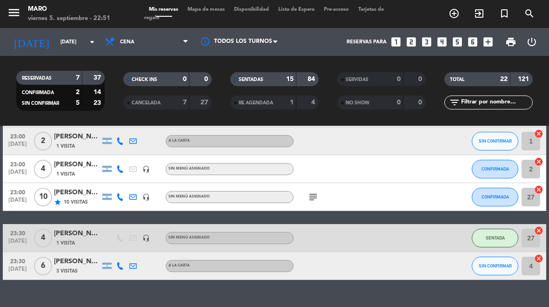
select select "dinner"
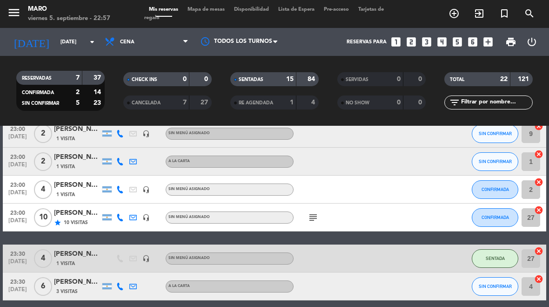
scroll to position [549, 0]
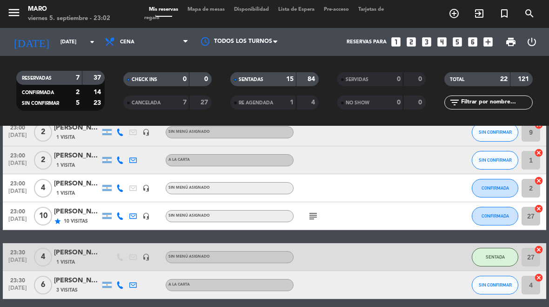
click at [310, 221] on icon "subject" at bounding box center [313, 215] width 11 height 11
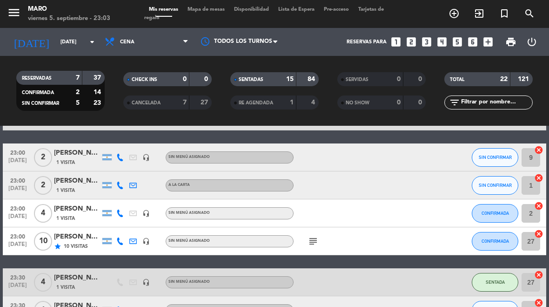
scroll to position [517, 0]
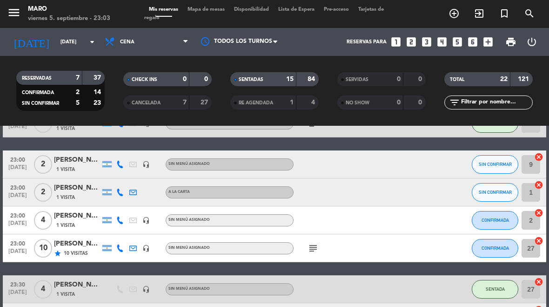
click at [536, 159] on icon "cancel" at bounding box center [538, 156] width 9 height 9
select select "dinner"
click at [531, 163] on icon "border_all" at bounding box center [532, 164] width 11 height 11
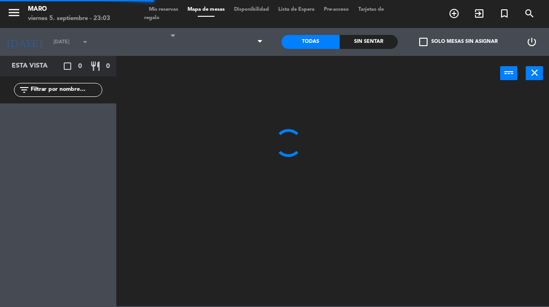
select select "dinner"
select select
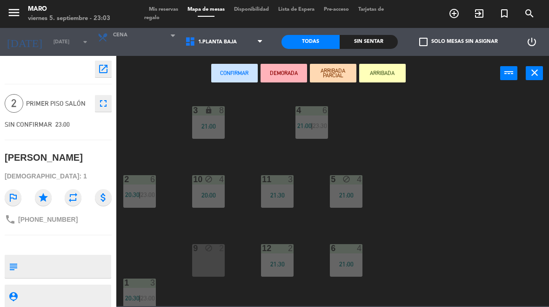
click at [142, 298] on span "23:00" at bounding box center [148, 297] width 14 height 7
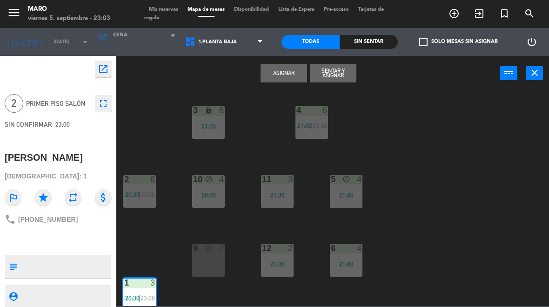
click at [337, 76] on button "Sentar y Asignar" at bounding box center [333, 73] width 47 height 19
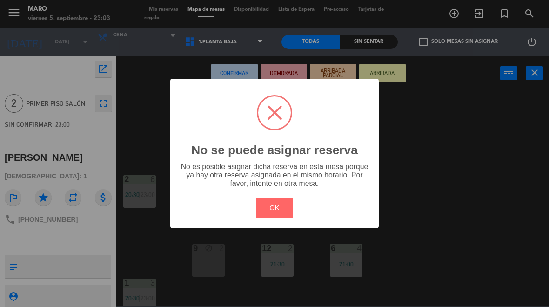
click at [283, 215] on button "OK" at bounding box center [275, 208] width 38 height 20
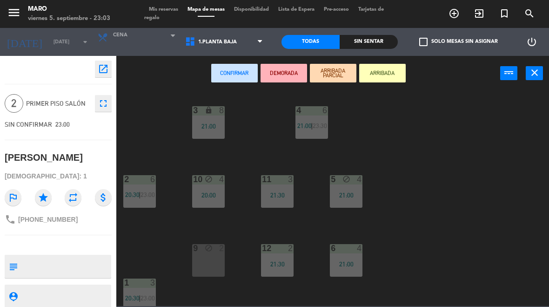
click at [528, 76] on button "close" at bounding box center [534, 73] width 17 height 14
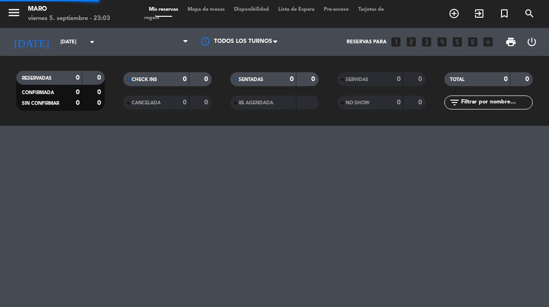
select select "dinner"
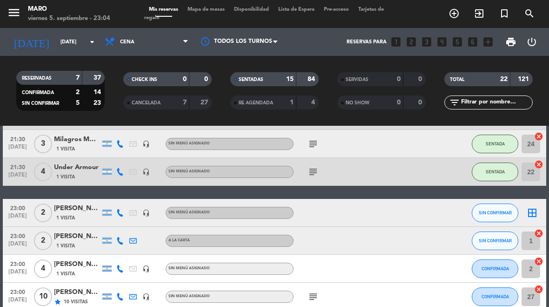
scroll to position [470, 0]
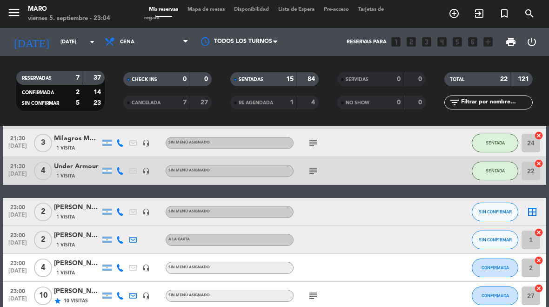
click at [543, 230] on icon "cancel" at bounding box center [538, 232] width 9 height 9
select select "dinner"
click at [532, 217] on icon "border_all" at bounding box center [532, 211] width 11 height 11
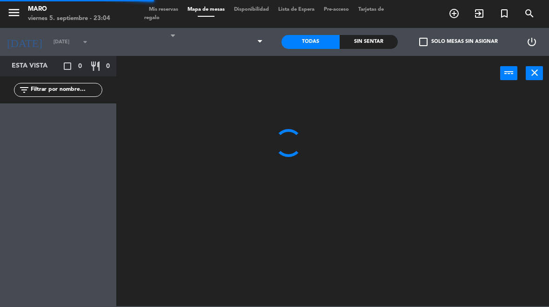
select select "dinner"
select select
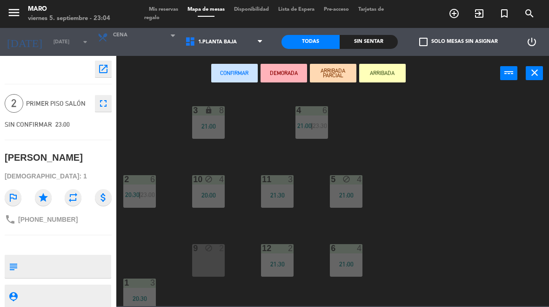
click at [131, 302] on div "1 3 20:30" at bounding box center [139, 294] width 33 height 33
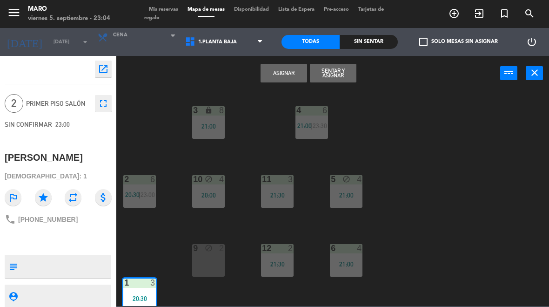
click at [340, 78] on button "Sentar y Asignar" at bounding box center [333, 73] width 47 height 19
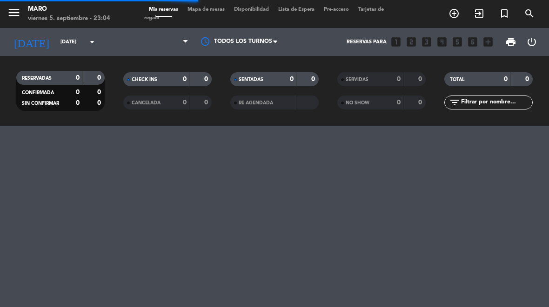
select select "dinner"
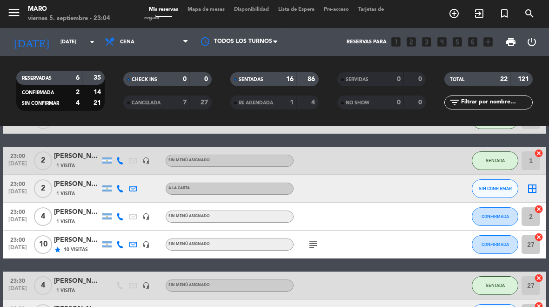
scroll to position [516, 0]
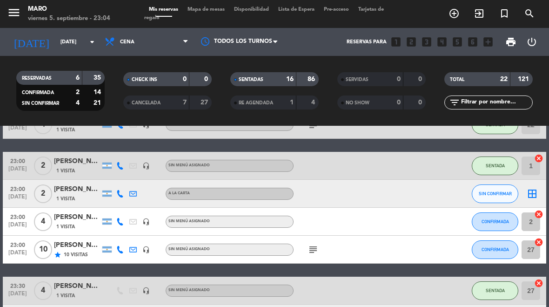
click at [528, 198] on icon "border_all" at bounding box center [532, 193] width 11 height 11
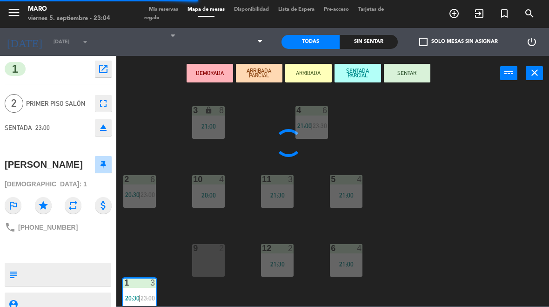
select select "dinner"
select select
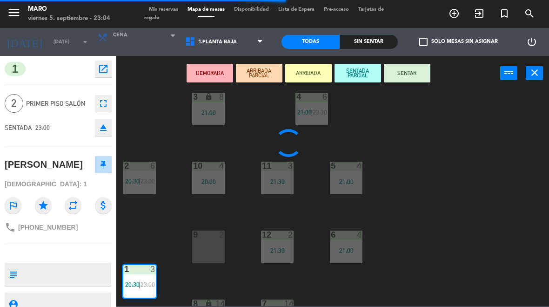
scroll to position [17, 0]
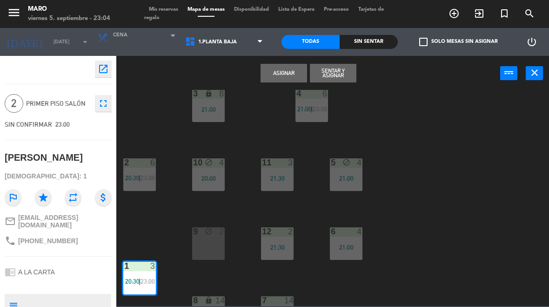
click at [208, 244] on div "9 block 2" at bounding box center [208, 243] width 33 height 33
click at [289, 75] on button "Asignar" at bounding box center [284, 73] width 47 height 19
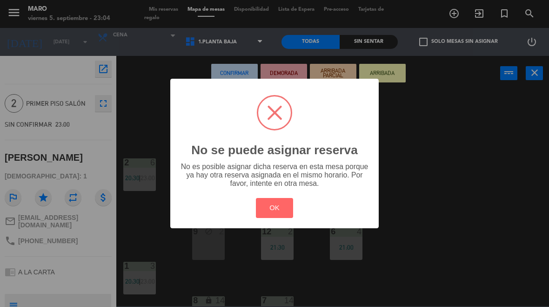
click at [272, 201] on button "OK" at bounding box center [275, 208] width 38 height 20
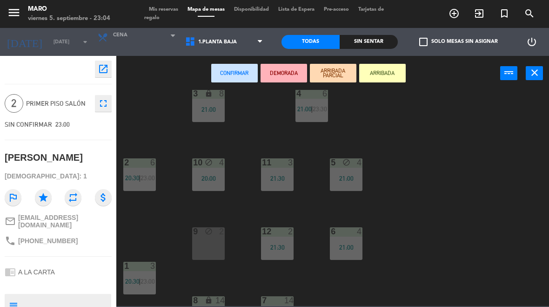
click at [210, 244] on div "9 block 2" at bounding box center [208, 243] width 33 height 33
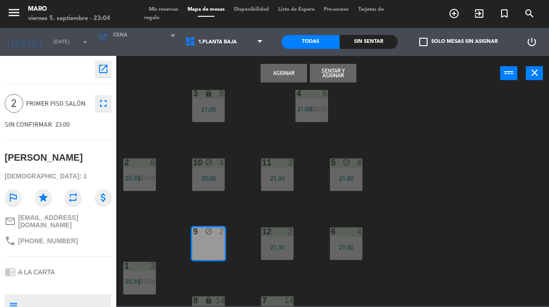
click at [294, 70] on button "Asignar" at bounding box center [284, 73] width 47 height 19
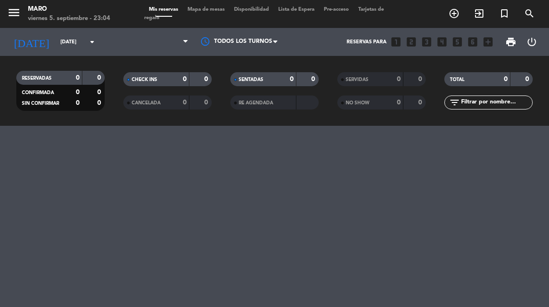
select select "dinner"
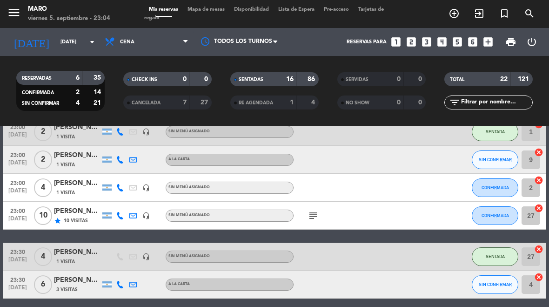
scroll to position [549, 0]
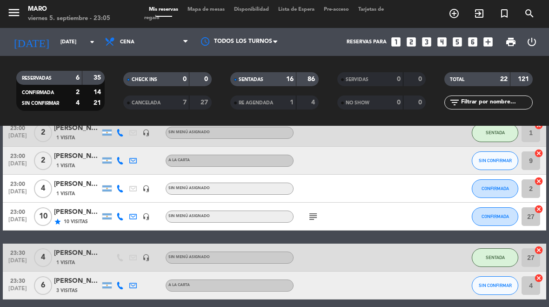
click at [538, 182] on icon "cancel" at bounding box center [538, 180] width 9 height 9
select select "dinner"
click at [534, 188] on icon "border_all" at bounding box center [532, 188] width 11 height 11
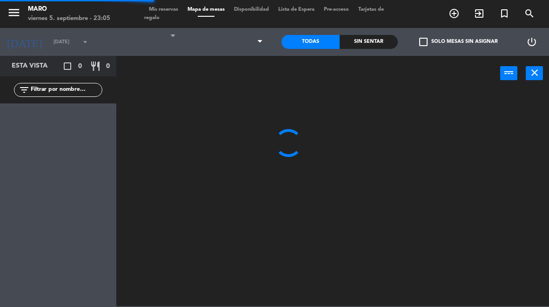
select select "dinner"
select select
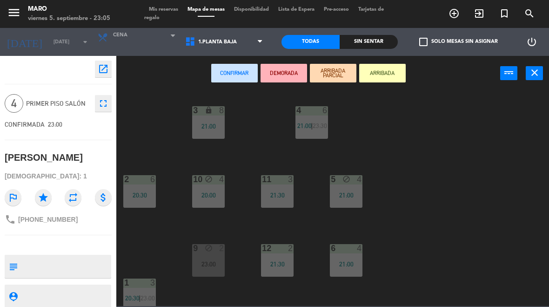
click at [350, 195] on div "21:00" at bounding box center [346, 195] width 33 height 7
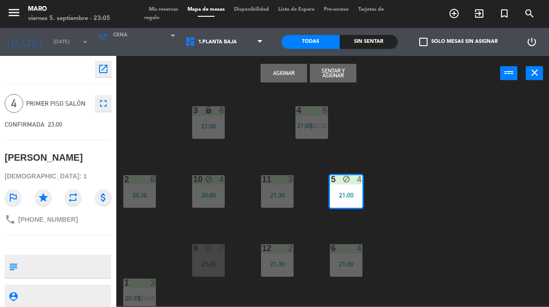
click at [299, 73] on button "Asignar" at bounding box center [284, 73] width 47 height 19
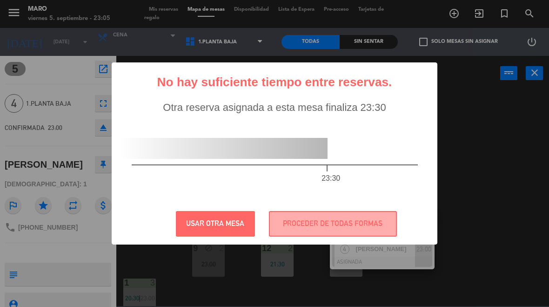
click at [329, 224] on button "PROCEDER DE TODAS FORMAS" at bounding box center [333, 224] width 128 height 26
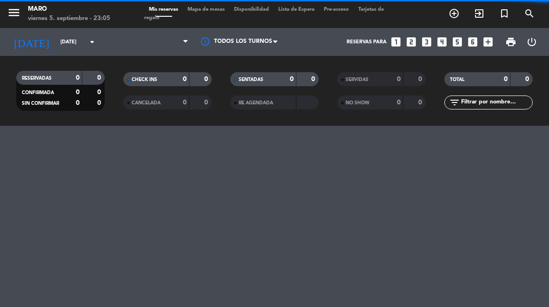
select select "dinner"
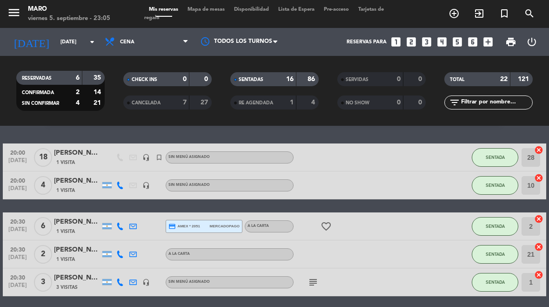
scroll to position [31, 0]
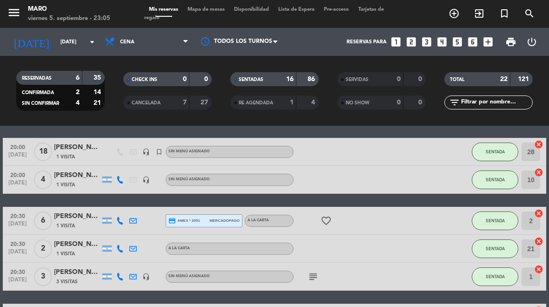
click at [330, 220] on icon "favorite_border" at bounding box center [326, 220] width 11 height 11
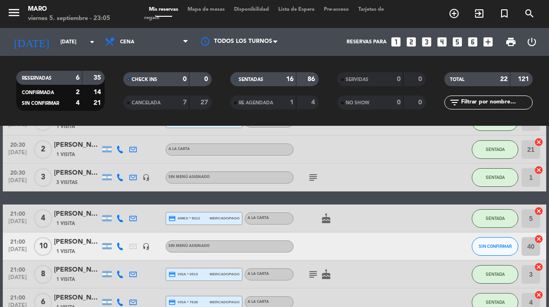
scroll to position [133, 0]
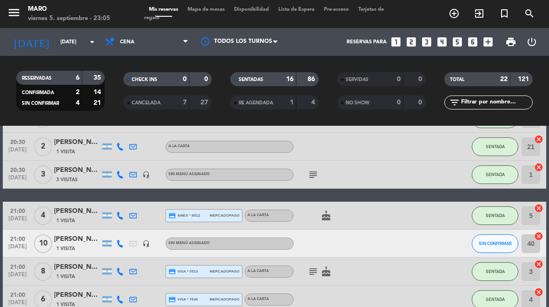
click at [321, 216] on icon "cake" at bounding box center [326, 215] width 11 height 11
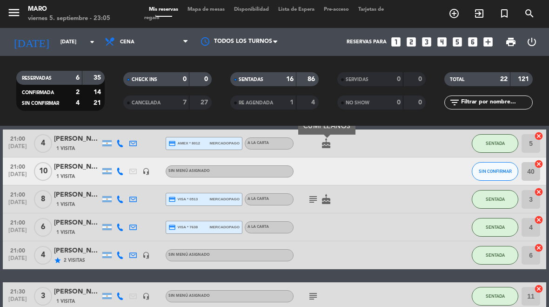
scroll to position [205, 0]
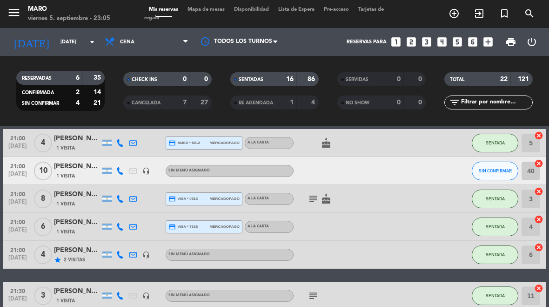
click at [308, 202] on icon "subject" at bounding box center [313, 198] width 11 height 11
click at [325, 203] on icon "cake" at bounding box center [326, 198] width 11 height 11
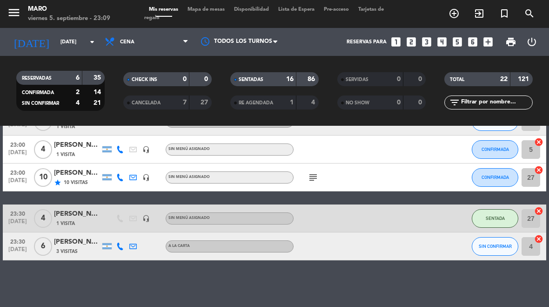
scroll to position [588, 0]
click at [183, 101] on strong "7" at bounding box center [185, 102] width 4 height 7
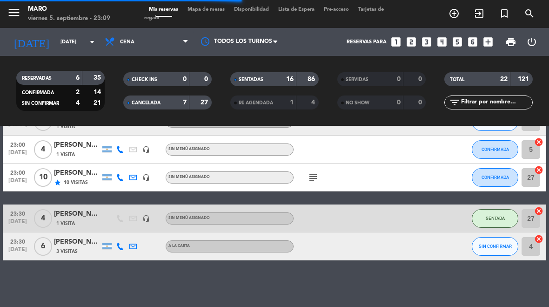
select select "dinner"
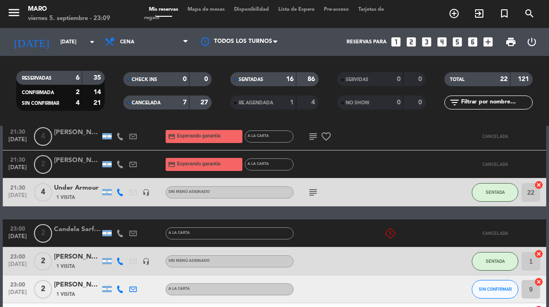
click at [184, 100] on strong "7" at bounding box center [185, 102] width 4 height 7
select select "dinner"
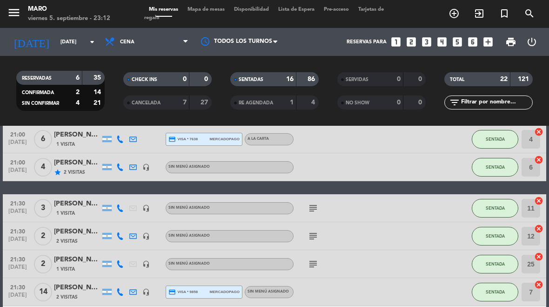
scroll to position [289, 0]
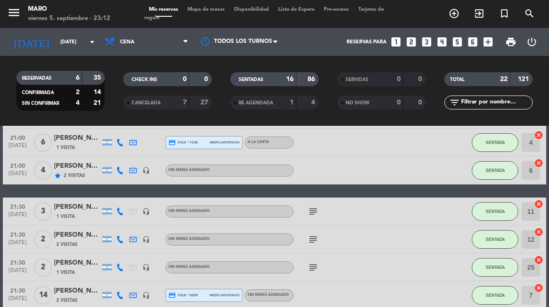
click at [315, 212] on icon "subject" at bounding box center [313, 211] width 11 height 11
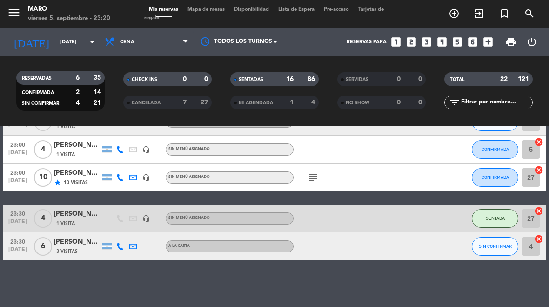
scroll to position [588, 0]
click at [403, 275] on div "No hay notas para este servicio. Haz clic para agregar una 20:00 [DATE] [PERSON…" at bounding box center [274, 216] width 549 height 181
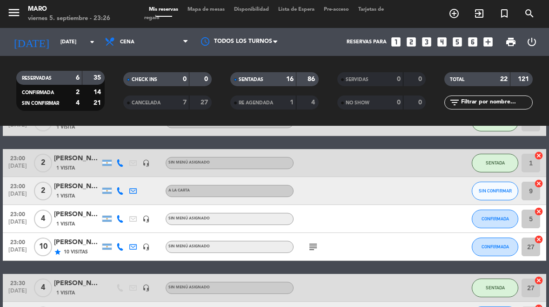
scroll to position [516, 0]
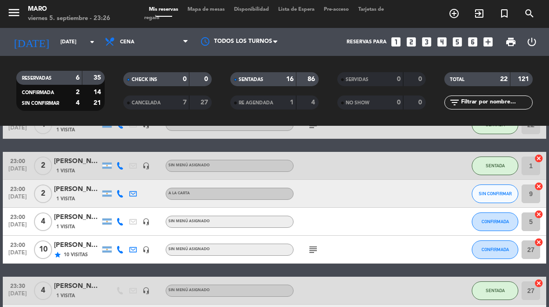
click at [117, 226] on div at bounding box center [120, 221] width 13 height 27
click at [119, 216] on div at bounding box center [120, 221] width 13 height 27
click at [120, 218] on icon at bounding box center [119, 221] width 7 height 7
click at [121, 222] on icon at bounding box center [119, 221] width 7 height 7
click at [322, 191] on div at bounding box center [333, 193] width 78 height 27
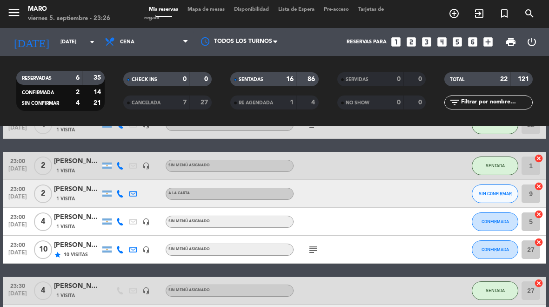
click at [121, 188] on div at bounding box center [120, 193] width 13 height 27
click at [122, 191] on icon at bounding box center [119, 193] width 7 height 7
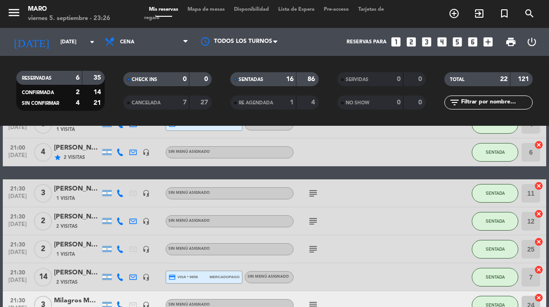
scroll to position [307, 0]
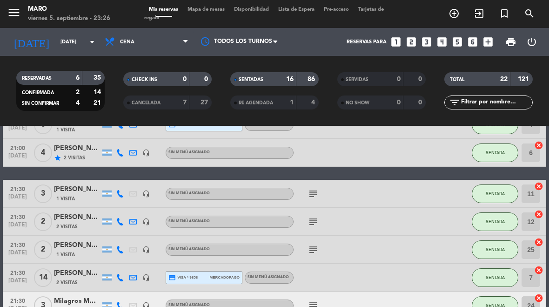
click at [316, 252] on icon "subject" at bounding box center [313, 249] width 11 height 11
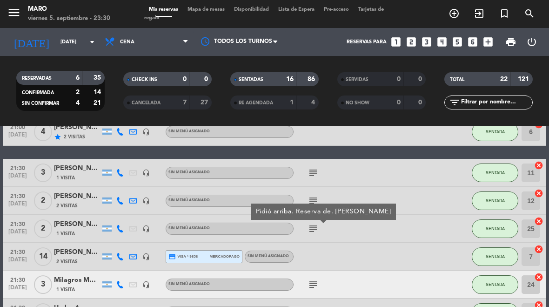
scroll to position [332, 0]
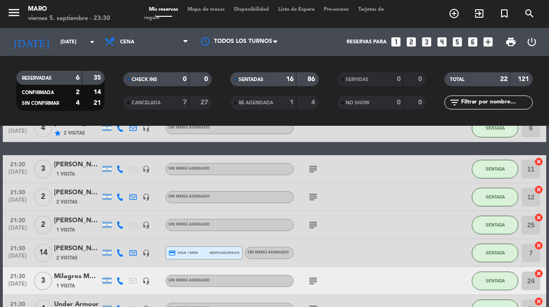
click at [317, 192] on icon "subject" at bounding box center [313, 196] width 11 height 11
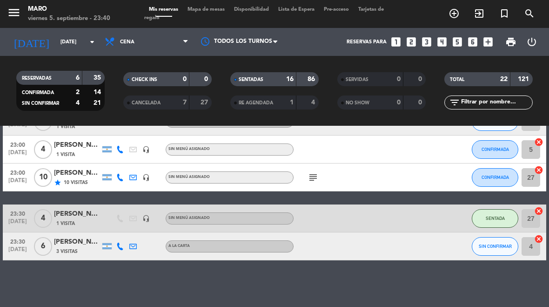
scroll to position [588, 0]
click at [121, 249] on icon at bounding box center [119, 245] width 7 height 7
click at [365, 281] on div "No hay notas para este servicio. Haz clic para agregar una 20:00 [DATE] [PERSON…" at bounding box center [274, 216] width 549 height 181
select select "dinner"
click at [74, 239] on div "[PERSON_NAME]" at bounding box center [77, 241] width 47 height 11
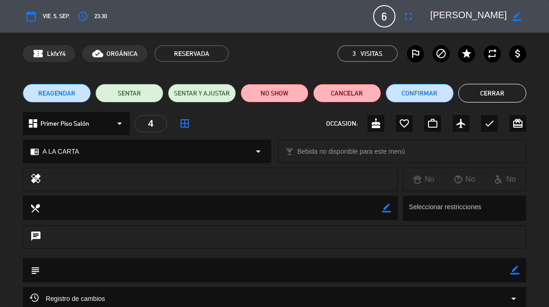
click at [495, 82] on div "REAGENDAR SENTAR SENTAR Y AJUSTAR NO SHOW Cancelar Confirmar Cerrar" at bounding box center [274, 92] width 549 height 37
click at [493, 89] on button "Cerrar" at bounding box center [492, 93] width 68 height 19
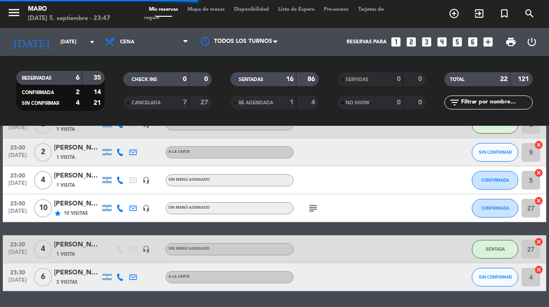
select select "dinner"
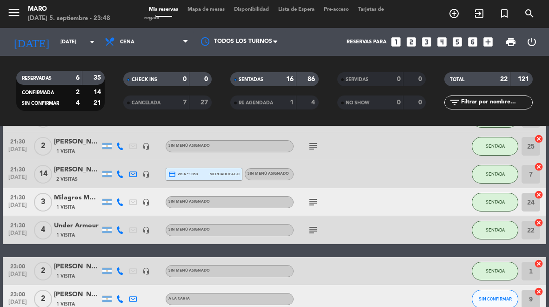
scroll to position [385, 0]
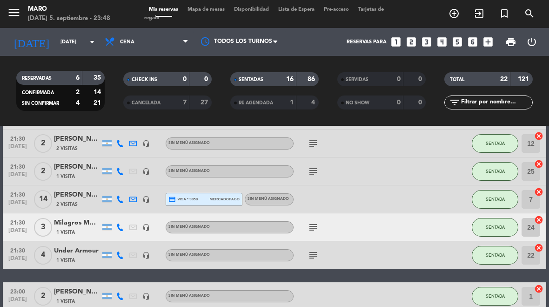
click at [308, 231] on icon "subject" at bounding box center [313, 227] width 11 height 11
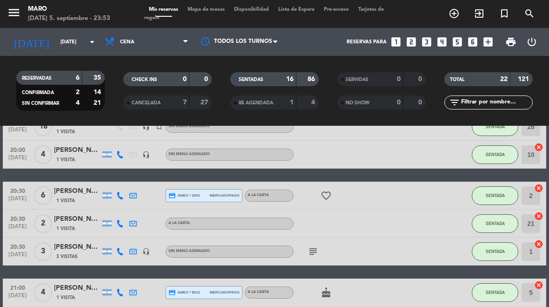
scroll to position [56, 0]
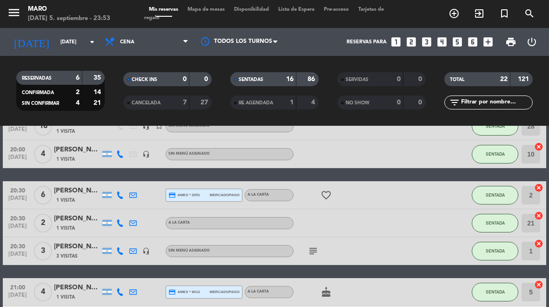
click at [327, 193] on icon "favorite_border" at bounding box center [326, 194] width 11 height 11
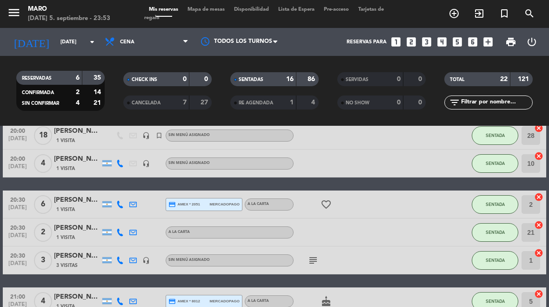
click at [330, 207] on icon "favorite_border" at bounding box center [326, 204] width 11 height 11
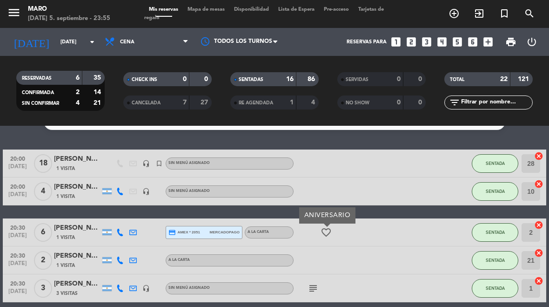
scroll to position [18, 0]
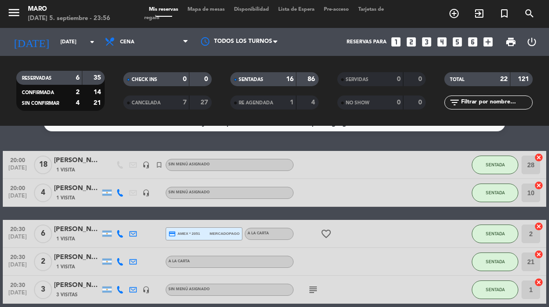
select select "dinner"
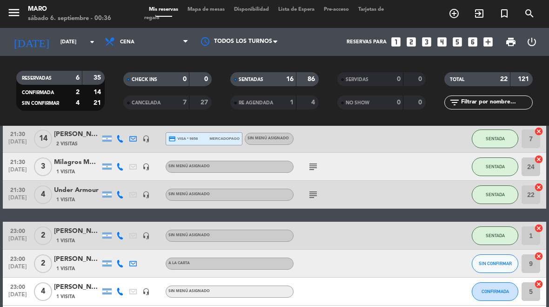
scroll to position [450, 0]
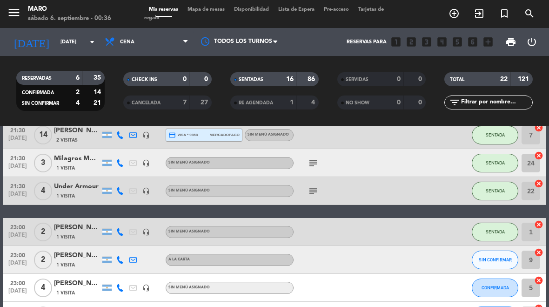
select select "dinner"
click at [56, 42] on input "[DATE]" at bounding box center [90, 41] width 69 height 15
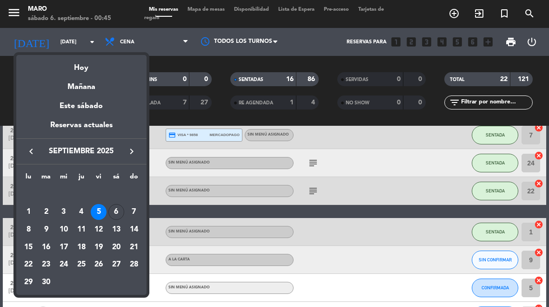
click at [115, 214] on div "6" at bounding box center [116, 212] width 16 height 16
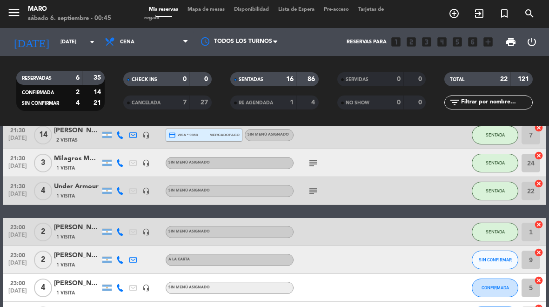
type input "[DATE]"
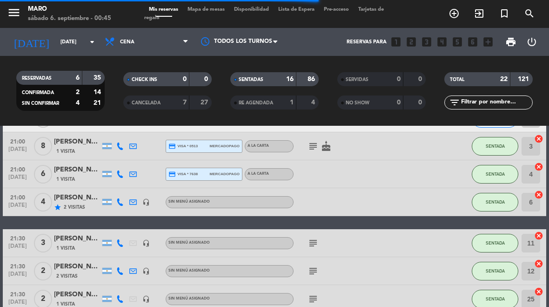
select select "dinner"
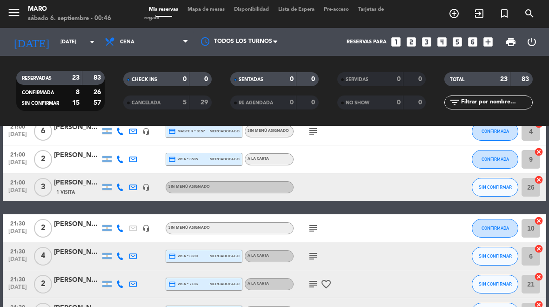
scroll to position [360, 0]
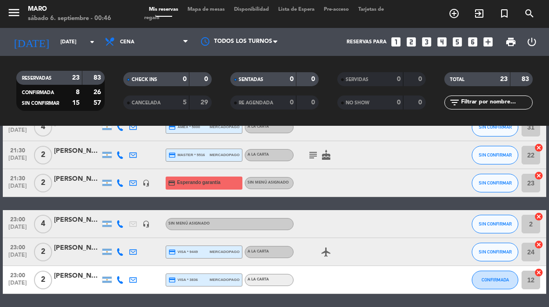
click at [71, 45] on input "[DATE]" at bounding box center [90, 41] width 69 height 15
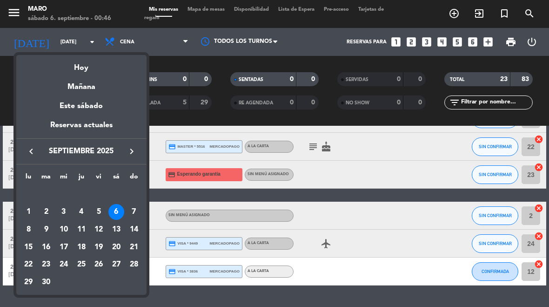
scroll to position [578, 0]
click at [99, 92] on div "Mañana" at bounding box center [81, 83] width 130 height 19
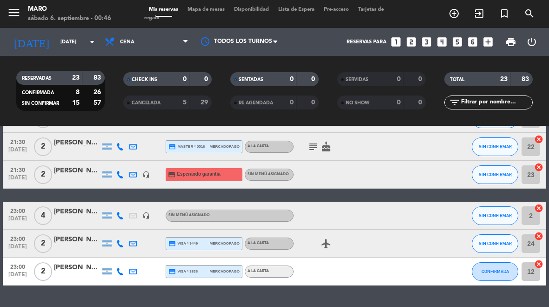
type input "[DATE]"
select select "dinner"
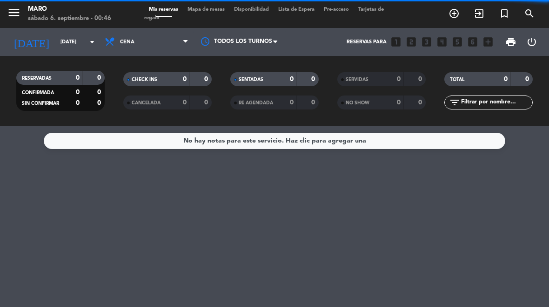
scroll to position [0, 0]
click at [72, 49] on input "[DATE]" at bounding box center [90, 41] width 69 height 15
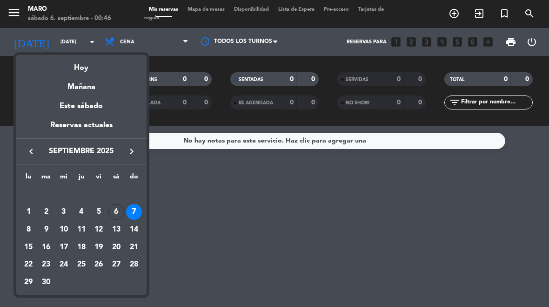
click at [116, 209] on div "6" at bounding box center [116, 212] width 16 height 16
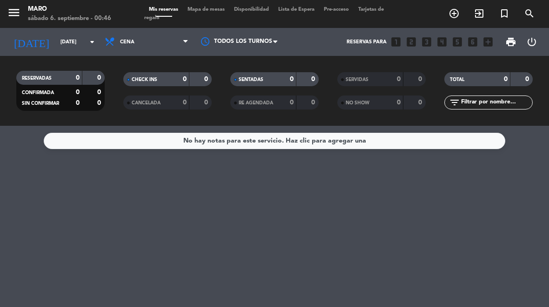
type input "[DATE]"
select select "dinner"
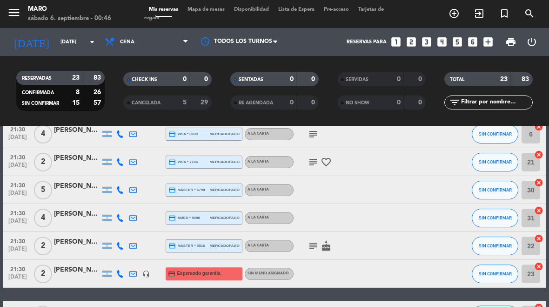
scroll to position [474, 0]
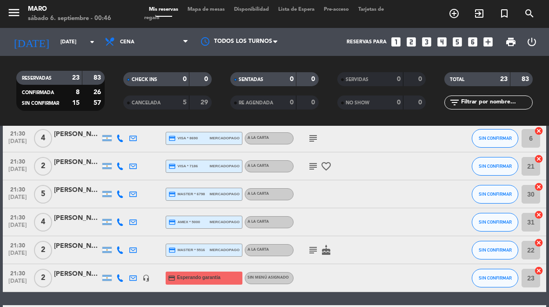
click at [81, 34] on input "[DATE]" at bounding box center [90, 41] width 69 height 15
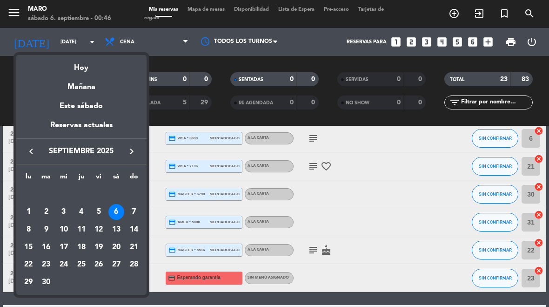
click at [105, 63] on div "Hoy" at bounding box center [81, 64] width 130 height 19
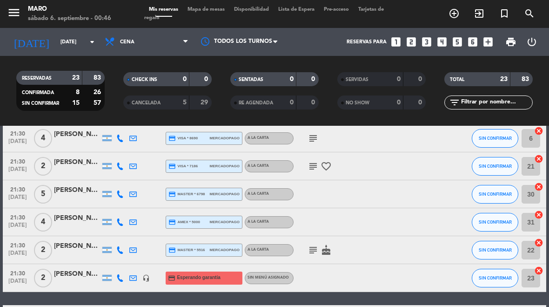
click at [56, 43] on input "[DATE]" at bounding box center [90, 41] width 69 height 15
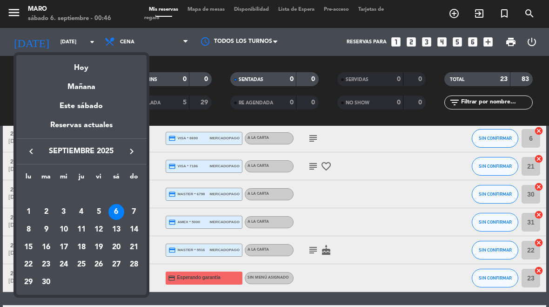
click at [97, 209] on div "5" at bounding box center [99, 212] width 16 height 16
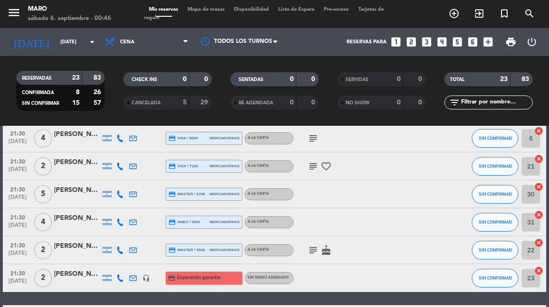
type input "[DATE]"
select select "dinner"
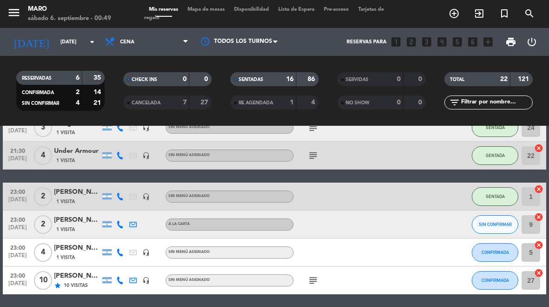
scroll to position [485, 0]
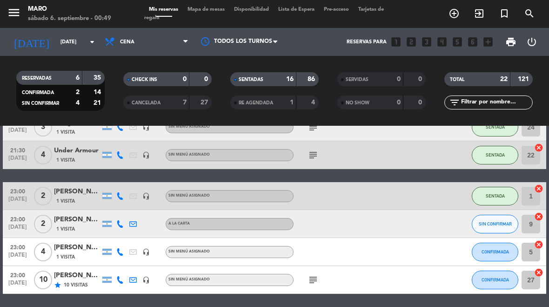
click at [149, 248] on icon "headset_mic" at bounding box center [145, 251] width 7 height 7
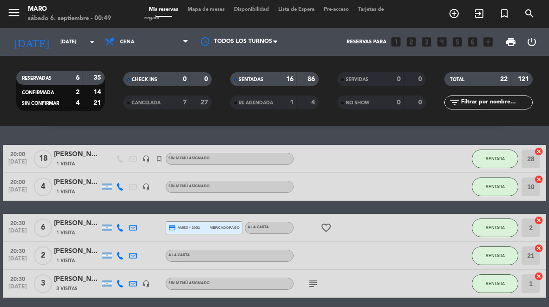
scroll to position [48, 0]
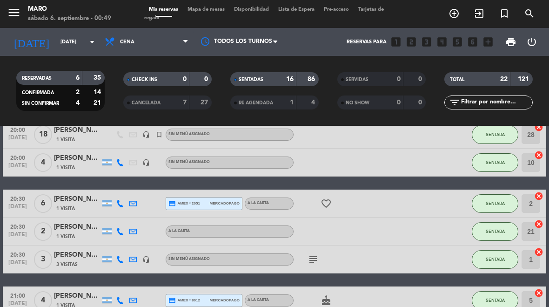
select select "dinner"
click at [186, 99] on strong "7" at bounding box center [185, 102] width 4 height 7
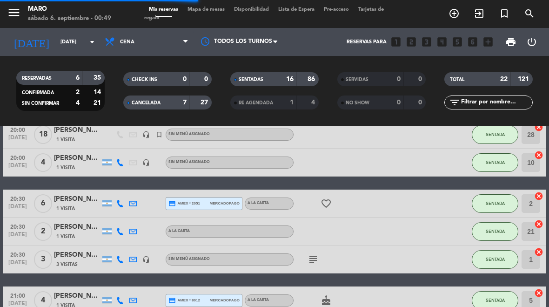
select select "dinner"
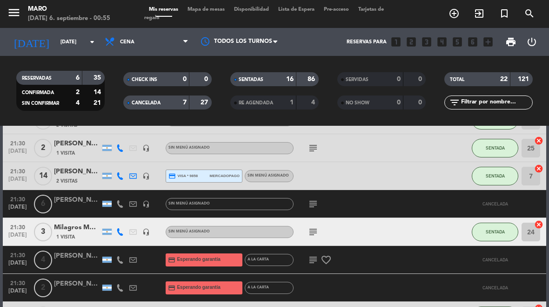
scroll to position [466, 0]
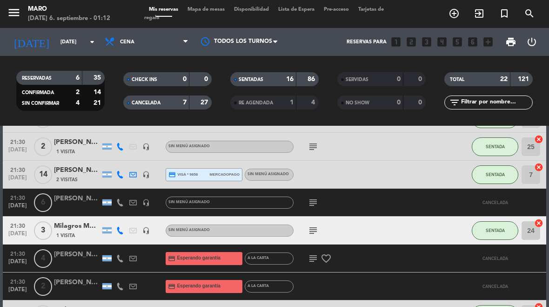
click at [205, 10] on span "Mapa de mesas" at bounding box center [206, 9] width 47 height 5
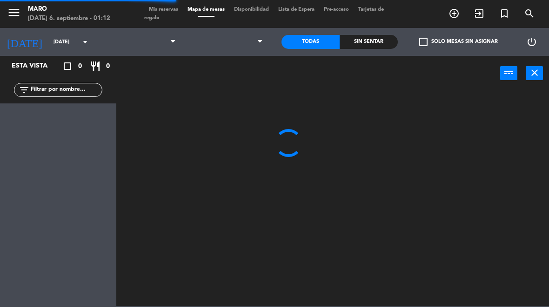
select select "dinner"
select select
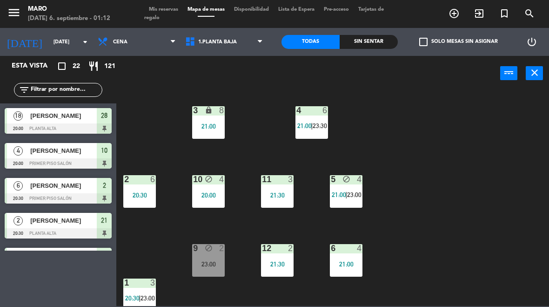
click at [172, 12] on span "Mis reservas" at bounding box center [163, 9] width 39 height 5
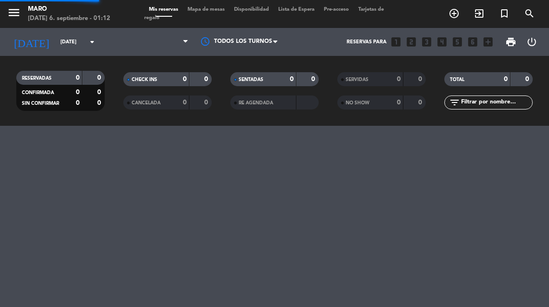
select select "dinner"
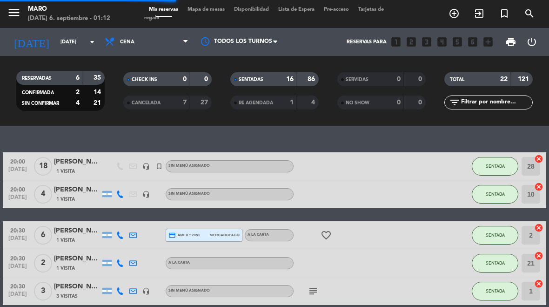
select select "dinner"
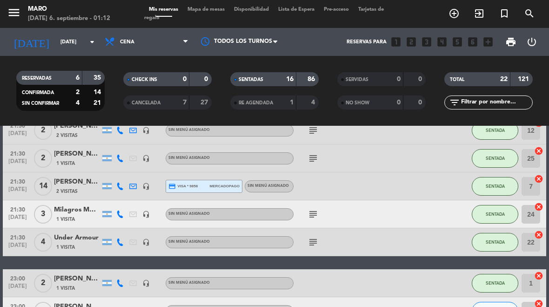
scroll to position [399, 0]
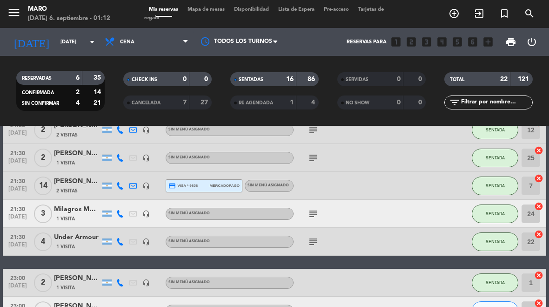
click at [308, 248] on div "subject" at bounding box center [333, 241] width 78 height 27
click at [313, 241] on icon "subject" at bounding box center [313, 241] width 11 height 11
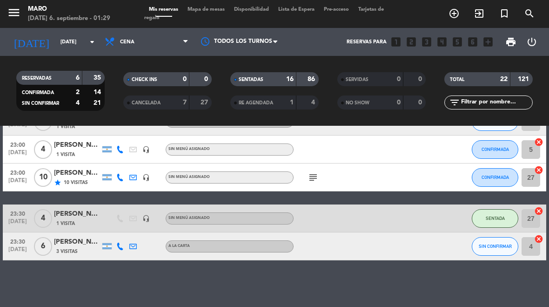
scroll to position [588, 0]
click at [167, 104] on div "CANCELADA" at bounding box center [147, 102] width 43 height 11
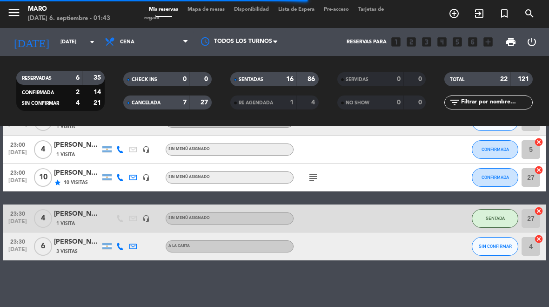
select select "dinner"
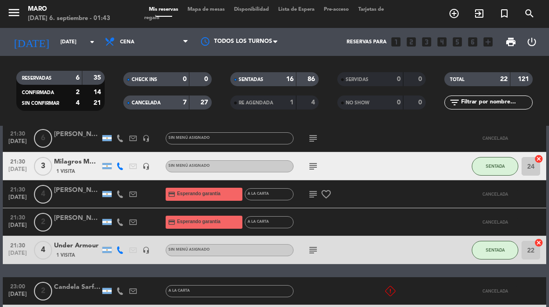
scroll to position [528, 0]
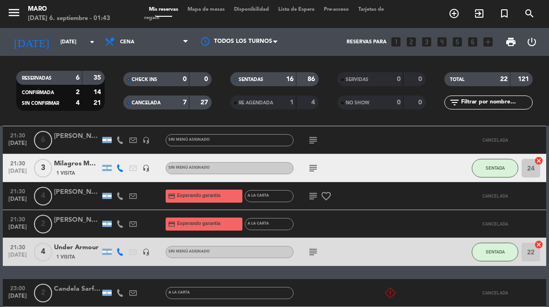
click at [312, 141] on icon "subject" at bounding box center [313, 140] width 11 height 11
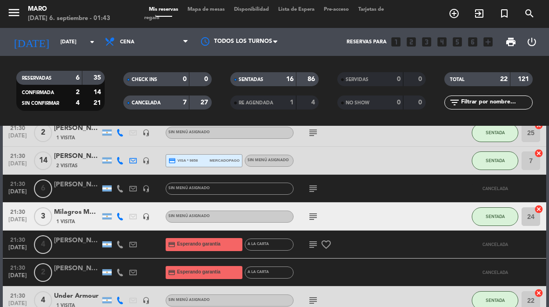
scroll to position [625, 0]
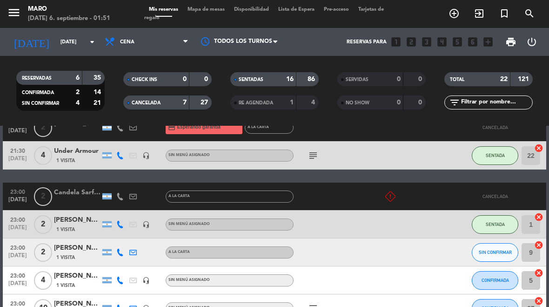
click at [71, 46] on input "[DATE]" at bounding box center [90, 41] width 69 height 15
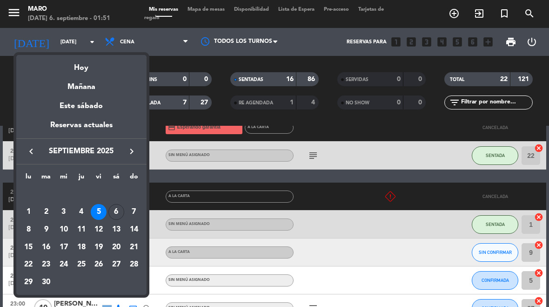
click at [122, 210] on div "6" at bounding box center [116, 212] width 16 height 16
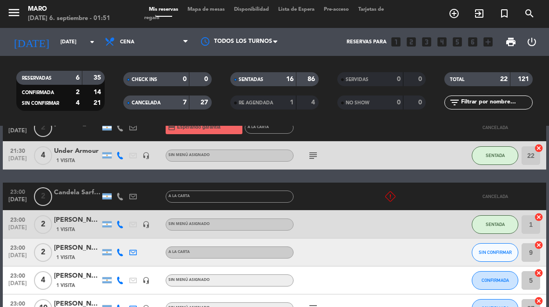
type input "[DATE]"
select select "dinner"
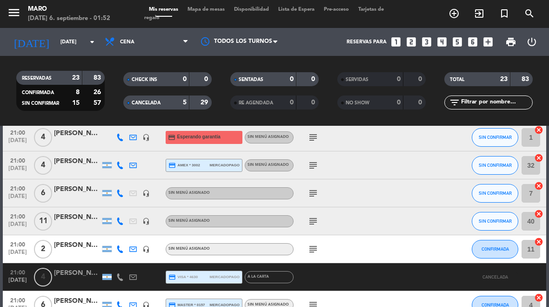
scroll to position [214, 0]
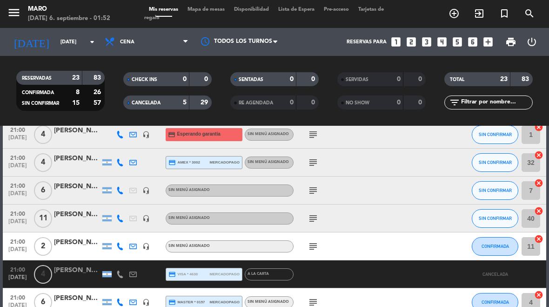
select select "dinner"
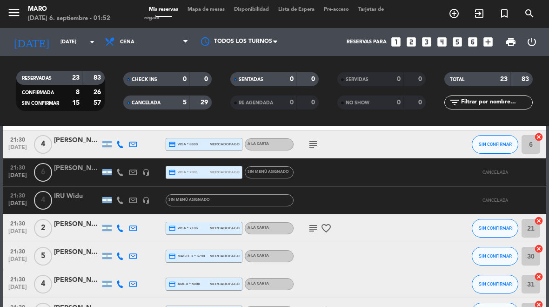
scroll to position [493, 0]
